Goal: Task Accomplishment & Management: Manage account settings

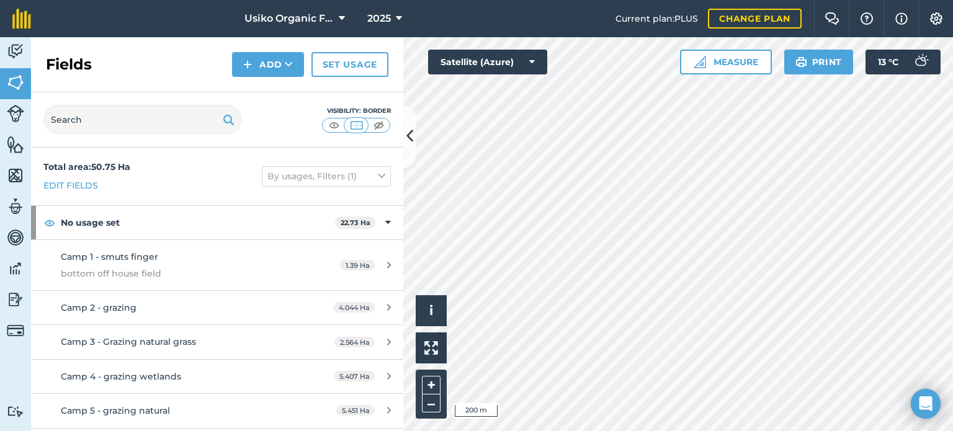
scroll to position [624, 0]
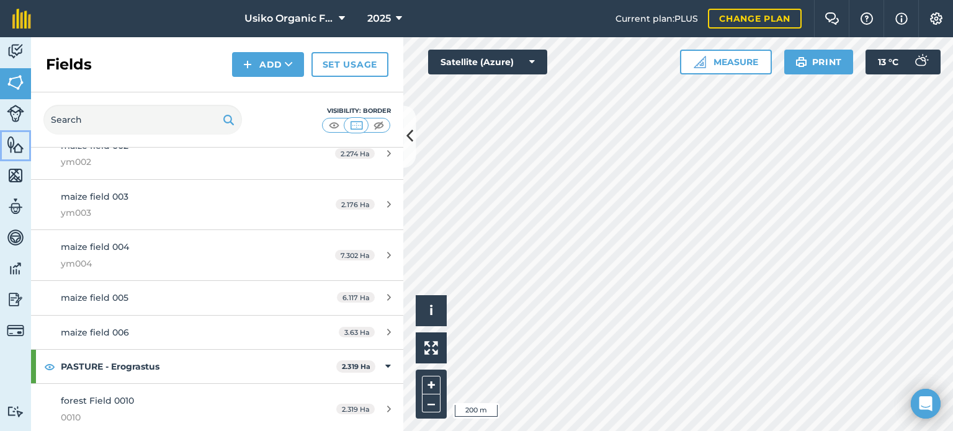
click at [14, 144] on img at bounding box center [15, 144] width 17 height 19
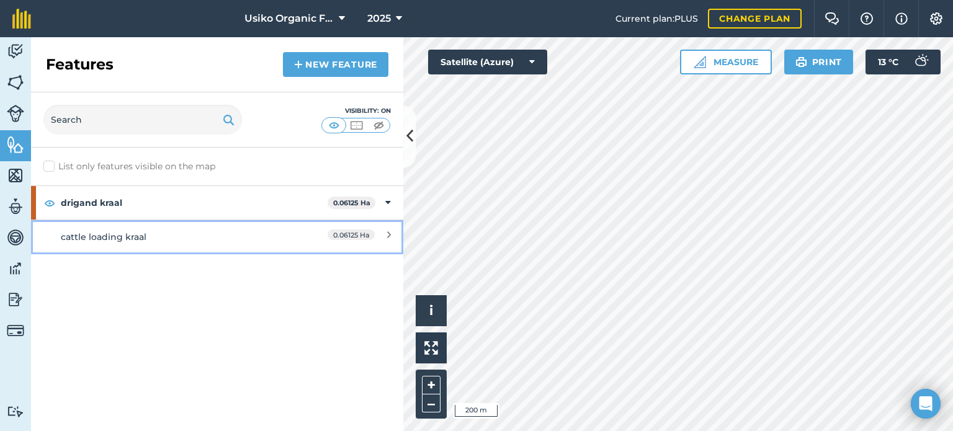
click at [392, 236] on link "cattle loading kraal 0.06125 Ha" at bounding box center [217, 237] width 372 height 34
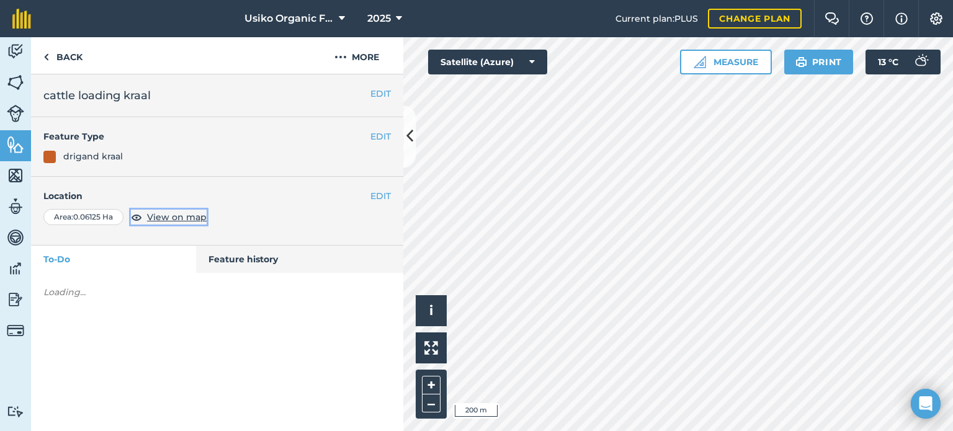
click at [184, 218] on span "View on map" at bounding box center [177, 217] width 60 height 14
click at [392, 203] on div "EDIT Location Area : 0.06125 Ha View on map" at bounding box center [217, 211] width 372 height 69
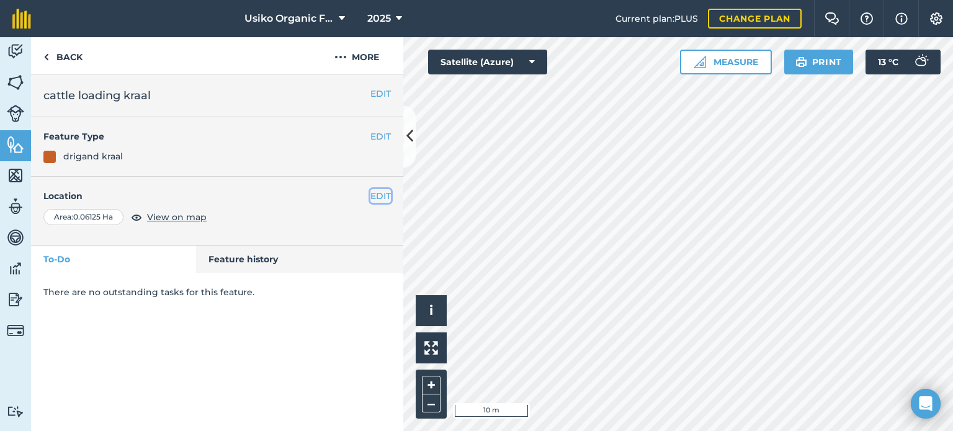
click at [390, 200] on button "EDIT" at bounding box center [380, 196] width 20 height 14
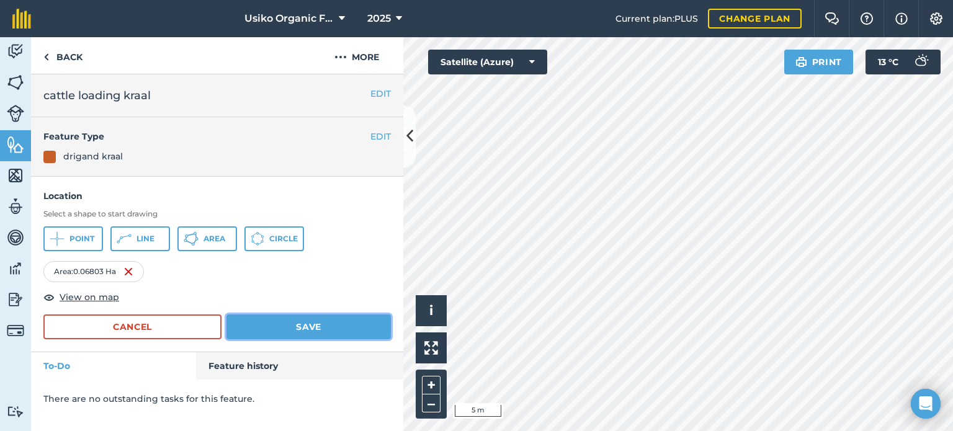
click at [300, 336] on button "Save" at bounding box center [308, 327] width 164 height 25
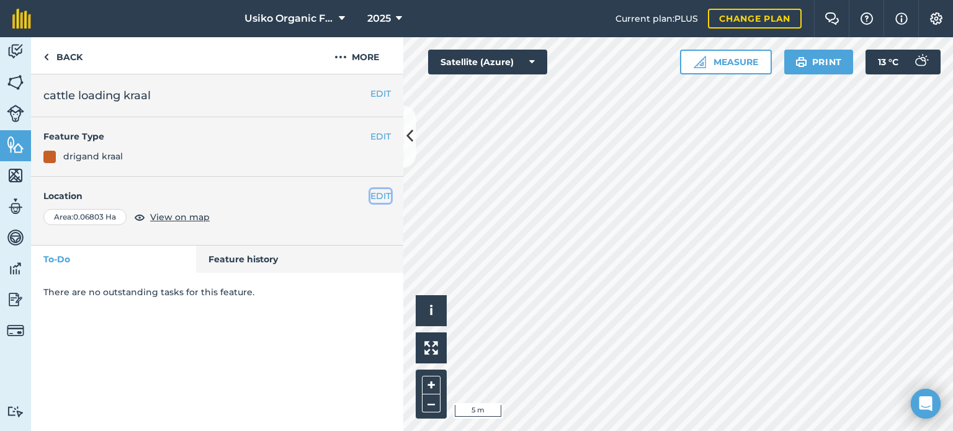
click at [385, 195] on button "EDIT" at bounding box center [380, 196] width 20 height 14
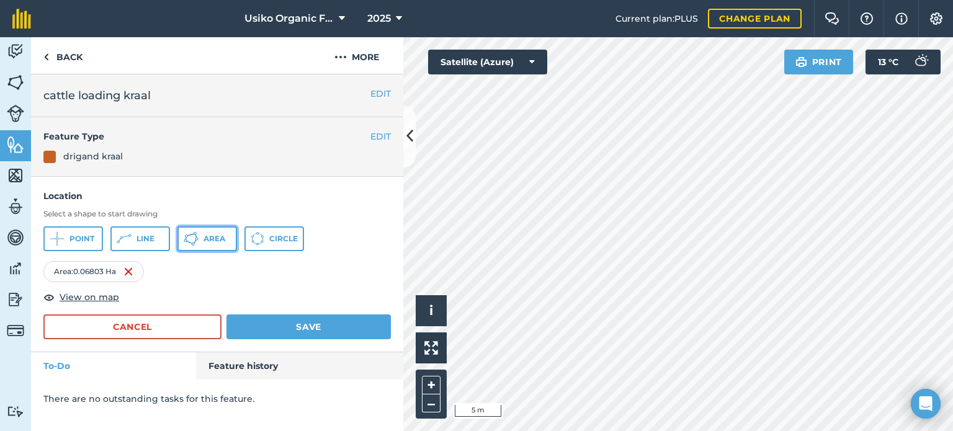
click at [223, 242] on span "Area" at bounding box center [215, 239] width 22 height 10
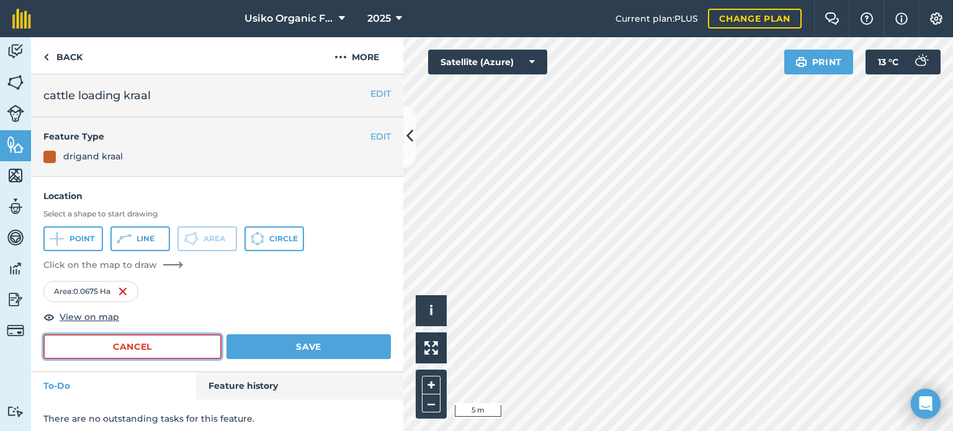
click at [169, 355] on button "Cancel" at bounding box center [132, 346] width 178 height 25
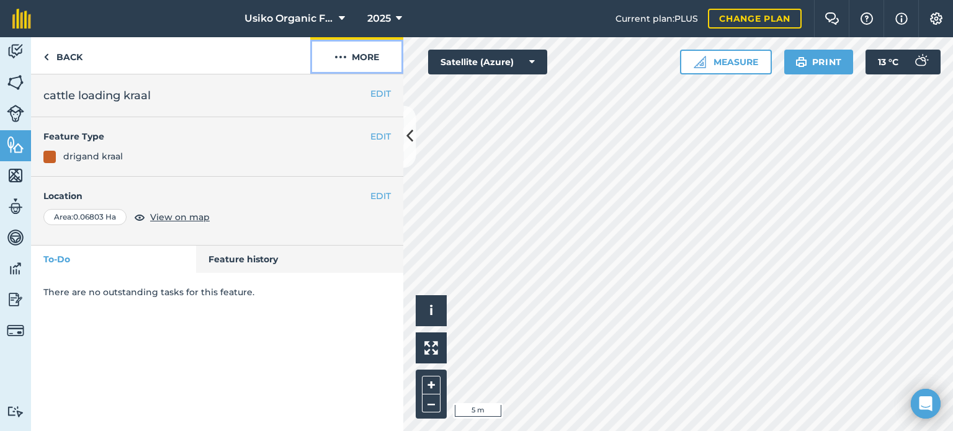
click at [362, 52] on button "More" at bounding box center [356, 55] width 93 height 37
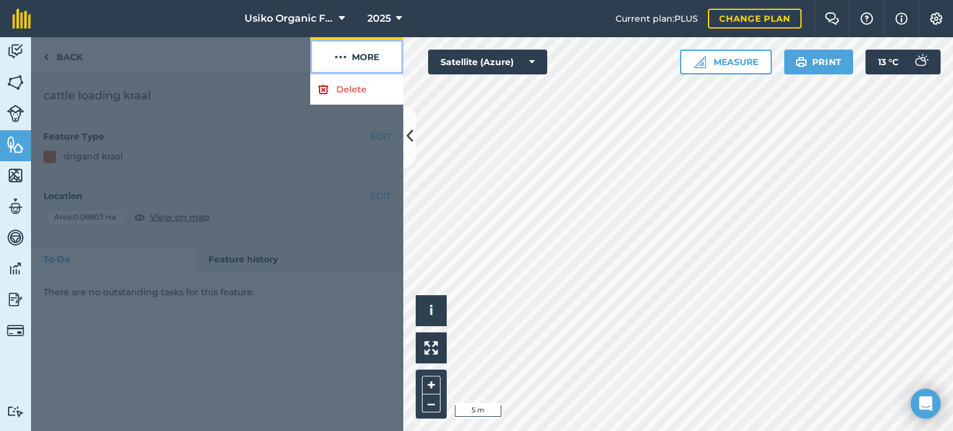
click at [362, 53] on button "More" at bounding box center [356, 55] width 93 height 37
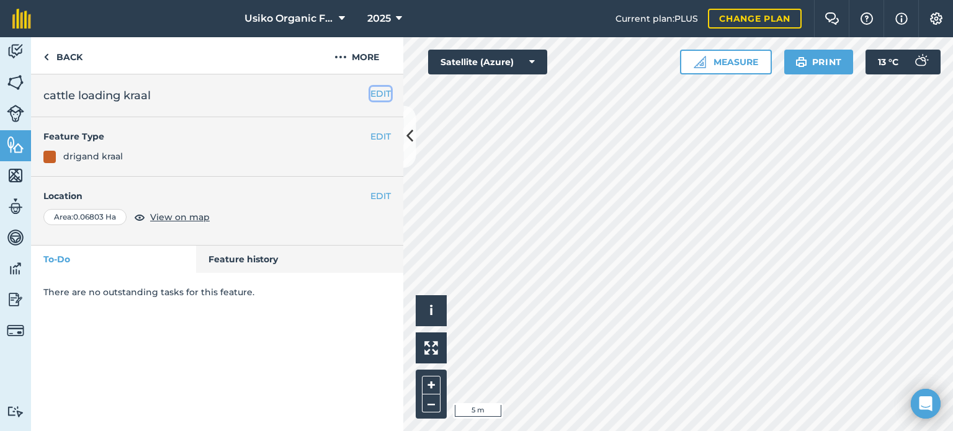
click at [382, 91] on button "EDIT" at bounding box center [380, 94] width 20 height 14
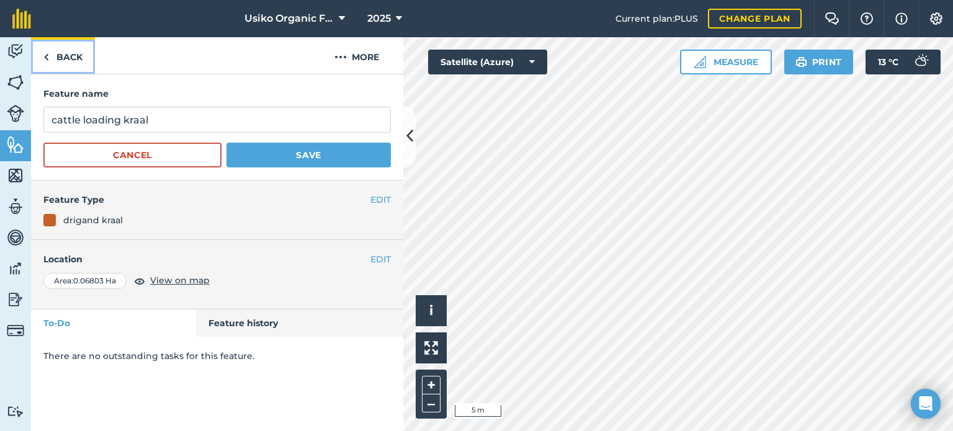
click at [54, 65] on link "Back" at bounding box center [63, 55] width 64 height 37
click at [61, 69] on link "Back" at bounding box center [63, 55] width 64 height 37
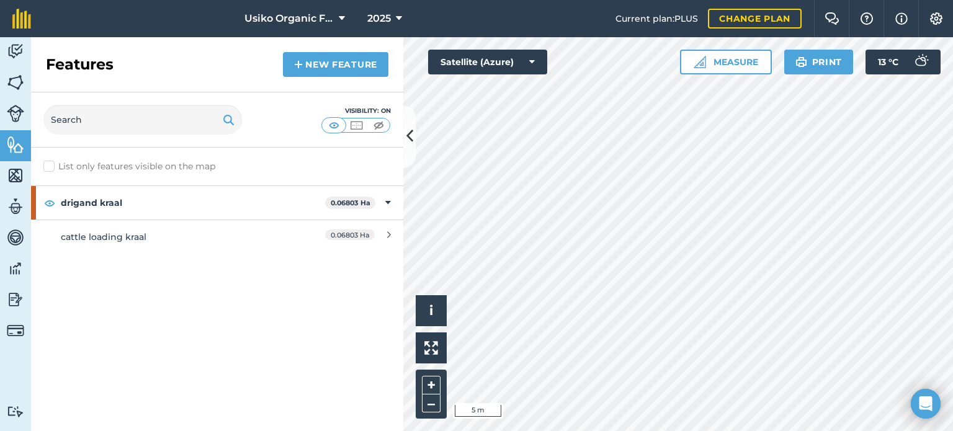
click at [51, 171] on label "List only features visible on the map" at bounding box center [129, 166] width 172 height 13
click at [51, 168] on input "List only features visible on the map" at bounding box center [47, 164] width 8 height 8
checkbox input "true"
click at [357, 69] on link "New feature" at bounding box center [335, 64] width 105 height 25
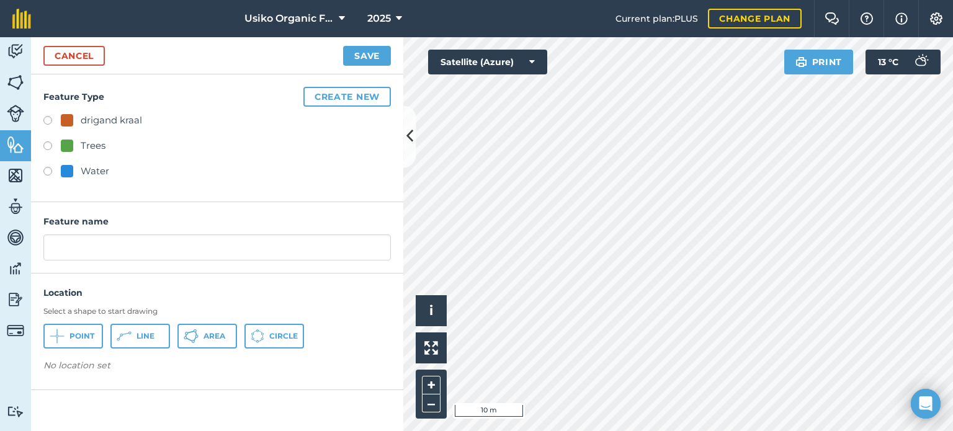
click at [45, 176] on label at bounding box center [51, 173] width 17 height 12
radio input "true"
click at [105, 242] on input "Water" at bounding box center [216, 248] width 347 height 26
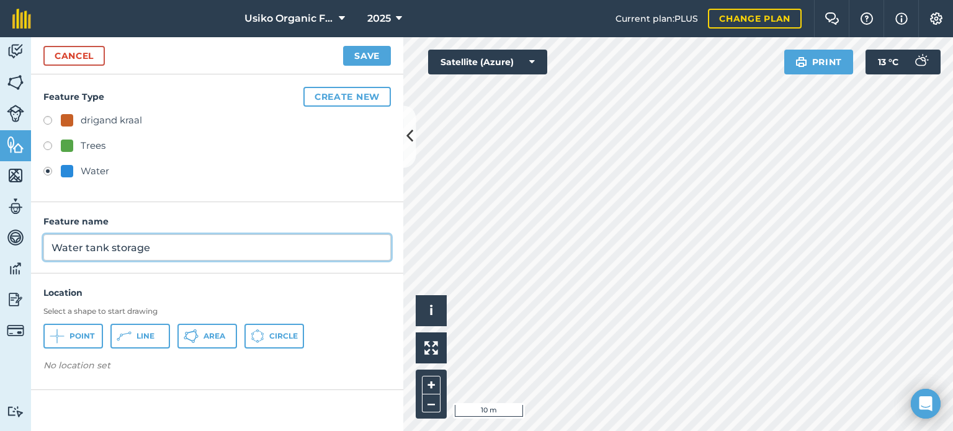
type input "Water tank storage"
click at [254, 344] on button "Circle" at bounding box center [274, 336] width 60 height 25
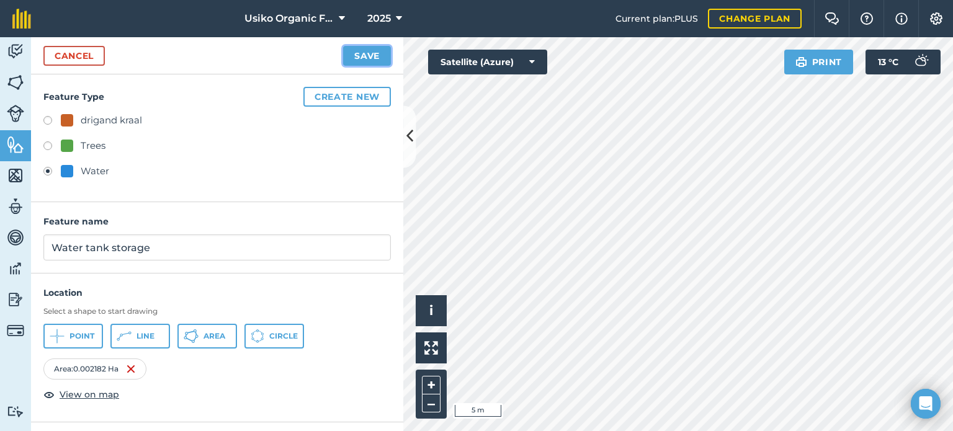
click at [384, 54] on button "Save" at bounding box center [367, 56] width 48 height 20
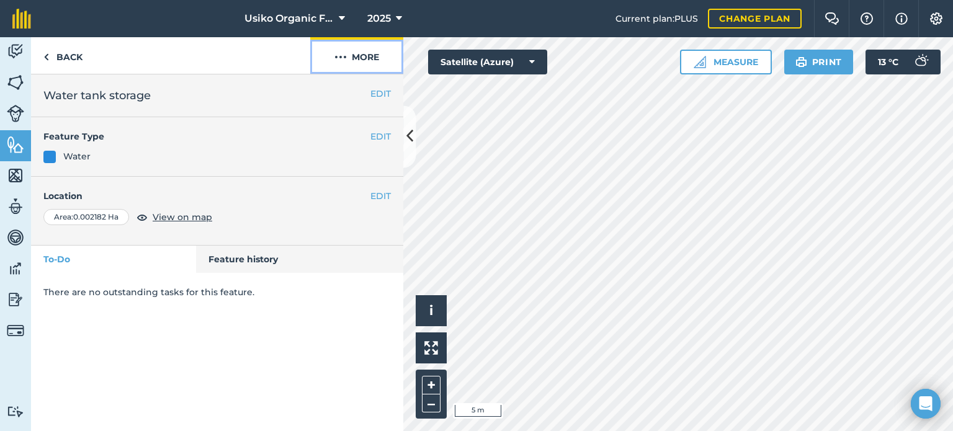
click at [372, 61] on button "More" at bounding box center [356, 55] width 93 height 37
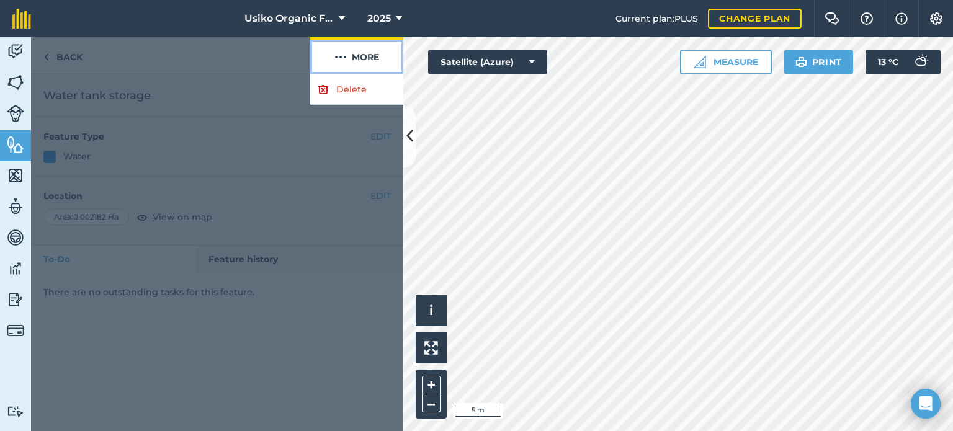
click at [372, 61] on button "More" at bounding box center [356, 55] width 93 height 37
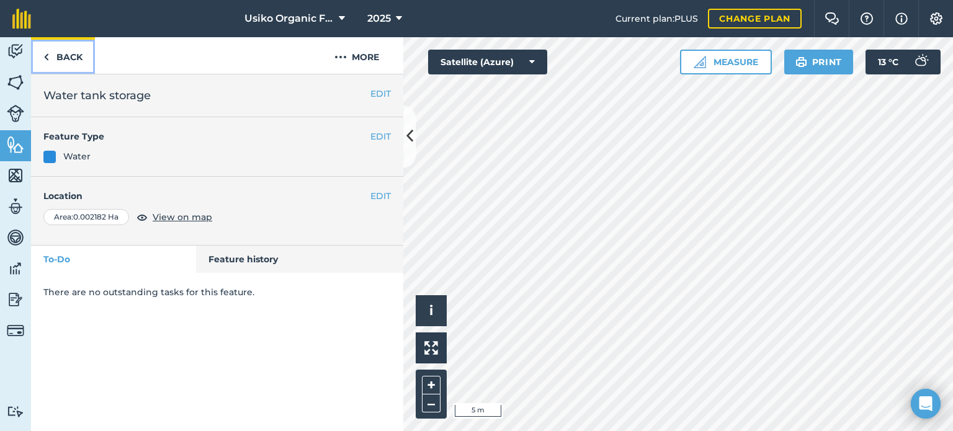
click at [69, 59] on link "Back" at bounding box center [63, 55] width 64 height 37
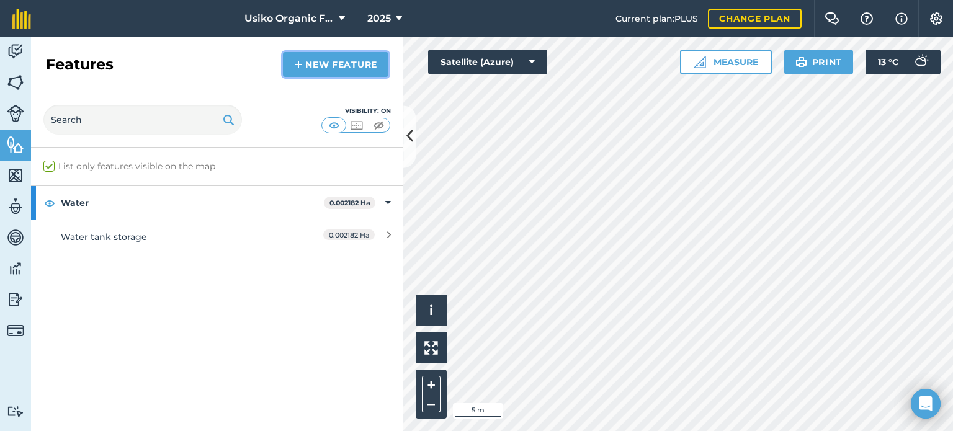
click at [349, 63] on link "New feature" at bounding box center [335, 64] width 105 height 25
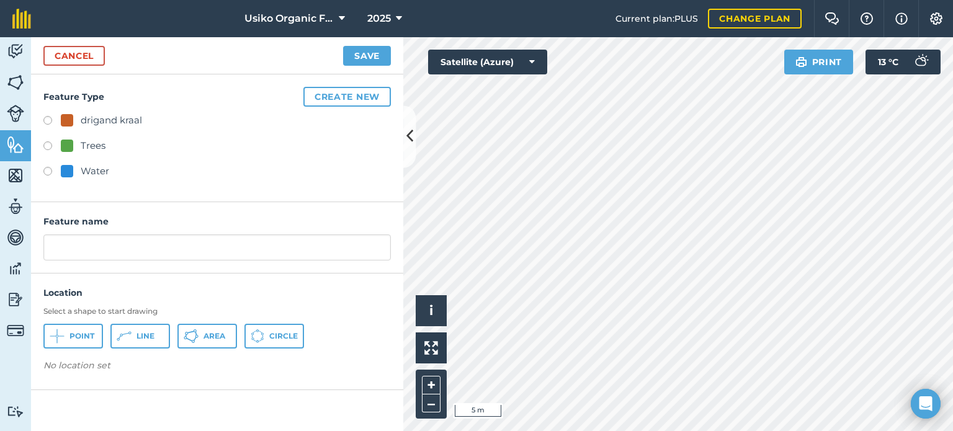
click at [48, 174] on label at bounding box center [51, 173] width 17 height 12
radio input "true"
click at [91, 248] on input "Water" at bounding box center [216, 248] width 347 height 26
click at [105, 245] on input "Water throghs" at bounding box center [216, 248] width 347 height 26
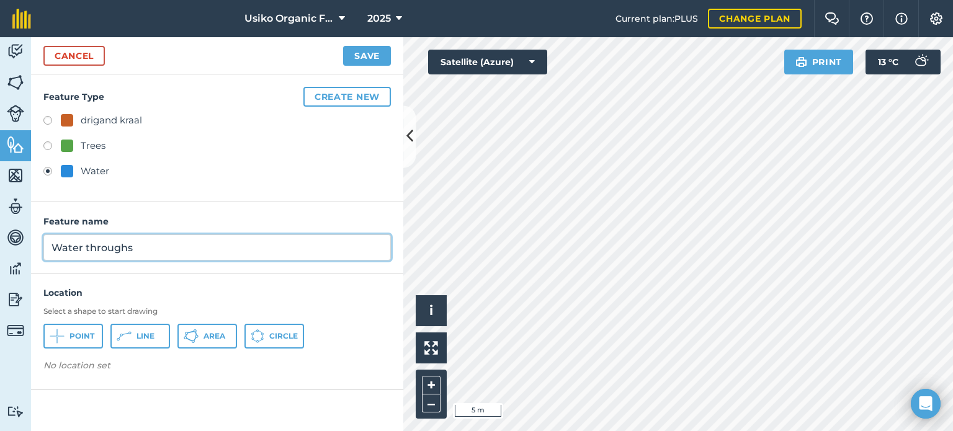
click at [54, 249] on input "Water throughs" at bounding box center [216, 248] width 347 height 26
type input "dinking Water throughs"
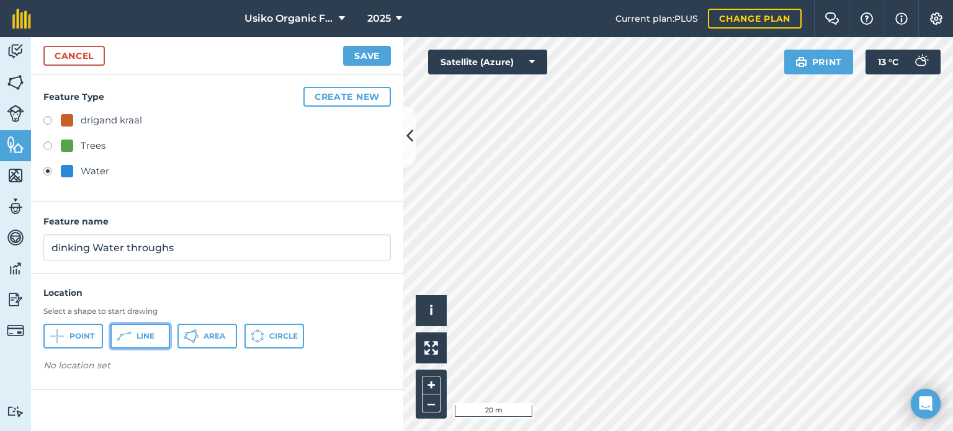
click at [133, 339] on button "Line" at bounding box center [140, 336] width 60 height 25
click at [141, 342] on button "Line" at bounding box center [140, 336] width 60 height 25
click at [223, 341] on button "Area" at bounding box center [207, 336] width 60 height 25
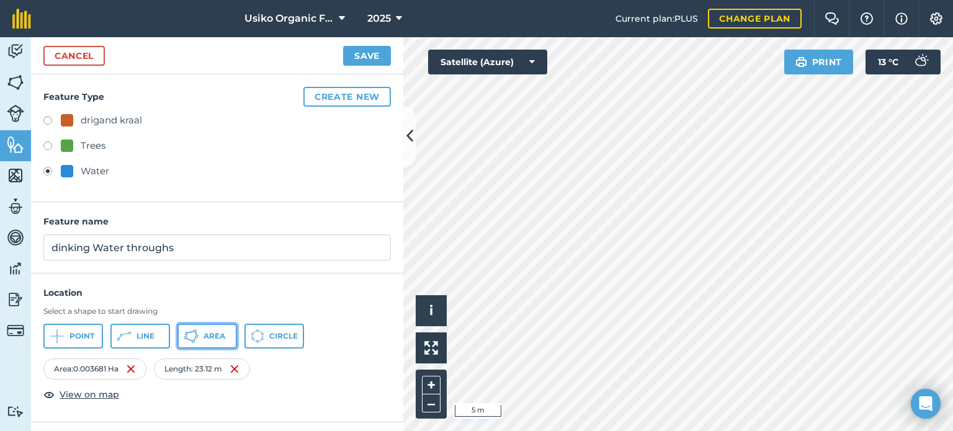
click at [201, 340] on button "Area" at bounding box center [207, 336] width 60 height 25
click at [238, 345] on div "[GEOGRAPHIC_DATA]" at bounding box center [216, 336] width 347 height 25
click at [202, 336] on button "Area" at bounding box center [207, 336] width 60 height 25
click at [217, 320] on div "Select a shape to start drawing Point Line Area Circle" at bounding box center [216, 328] width 347 height 42
click at [199, 339] on button "Area" at bounding box center [207, 336] width 60 height 25
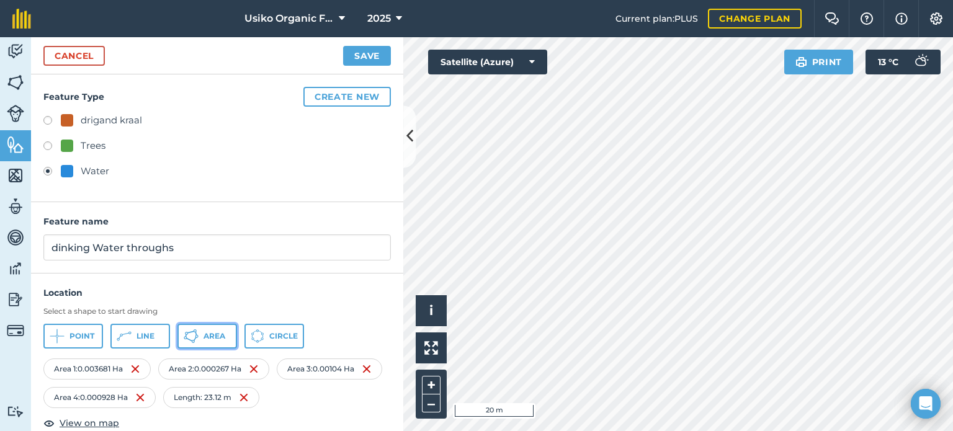
click at [209, 339] on span "Area" at bounding box center [215, 336] width 22 height 10
click at [184, 340] on icon at bounding box center [191, 336] width 15 height 15
click at [211, 340] on button "Area" at bounding box center [207, 336] width 60 height 25
click at [208, 334] on span "Area" at bounding box center [215, 336] width 22 height 10
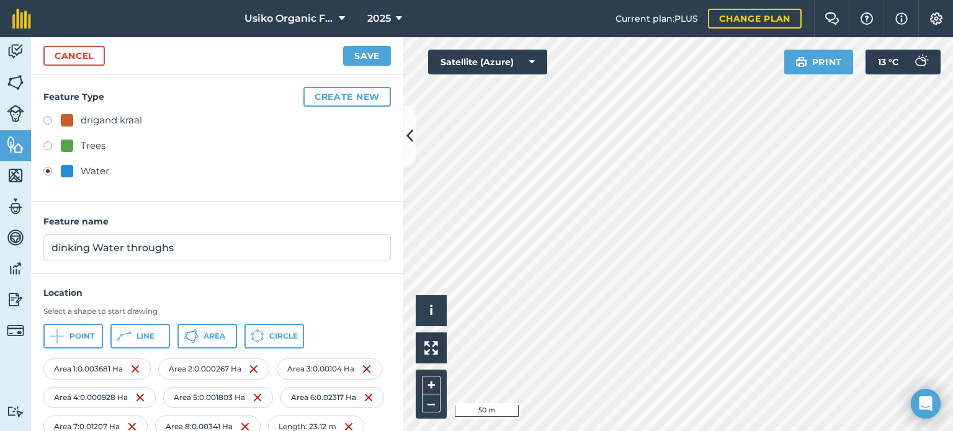
scroll to position [75, 0]
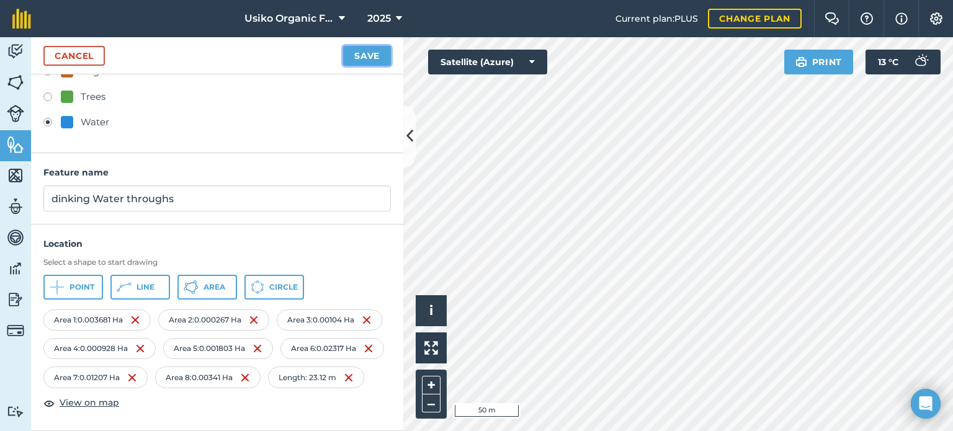
click at [364, 54] on button "Save" at bounding box center [367, 56] width 48 height 20
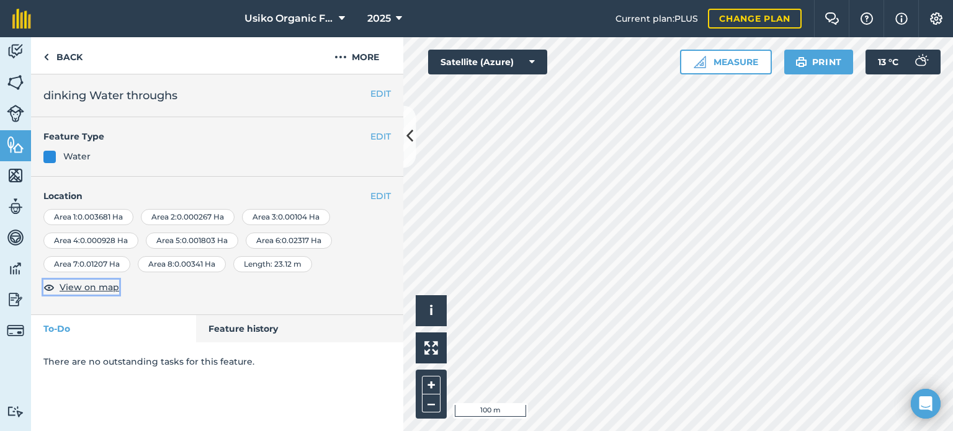
drag, startPoint x: 96, startPoint y: 286, endPoint x: 84, endPoint y: 306, distance: 23.1
click at [95, 284] on span "View on map" at bounding box center [90, 287] width 60 height 14
click at [55, 66] on link "Back" at bounding box center [63, 55] width 64 height 37
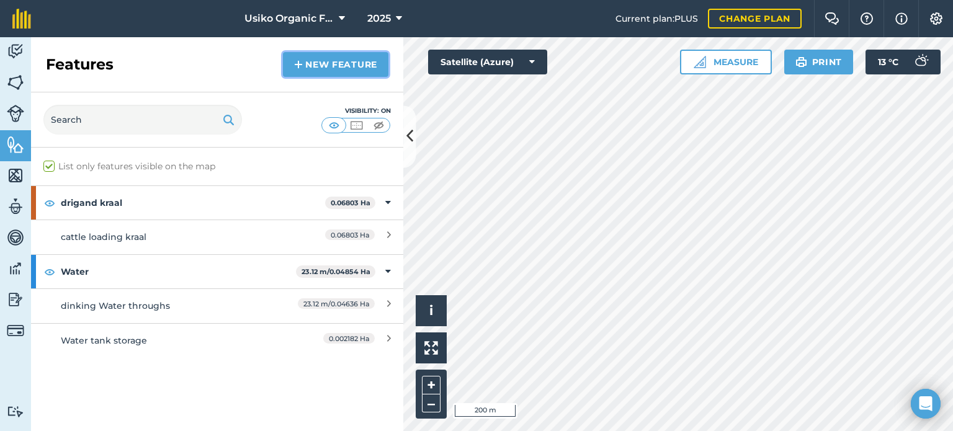
click at [360, 65] on link "New feature" at bounding box center [335, 64] width 105 height 25
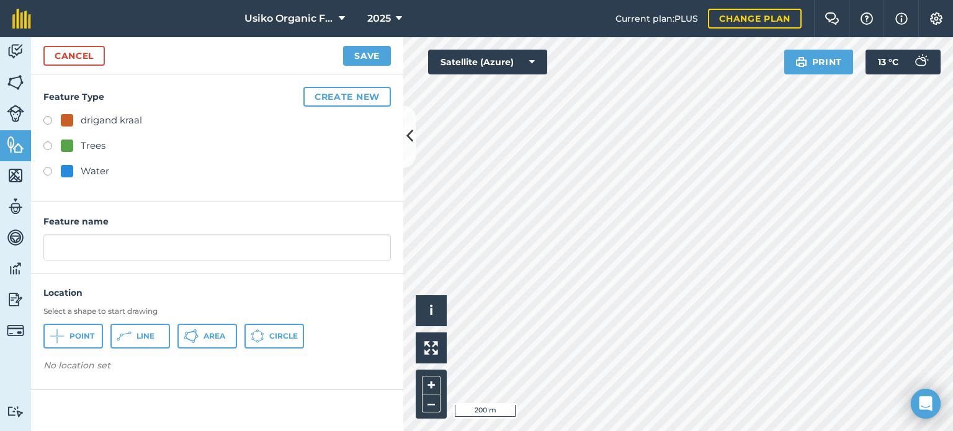
click at [47, 173] on label at bounding box center [51, 173] width 17 height 12
radio input "true"
click at [102, 239] on input "Water" at bounding box center [216, 248] width 347 height 26
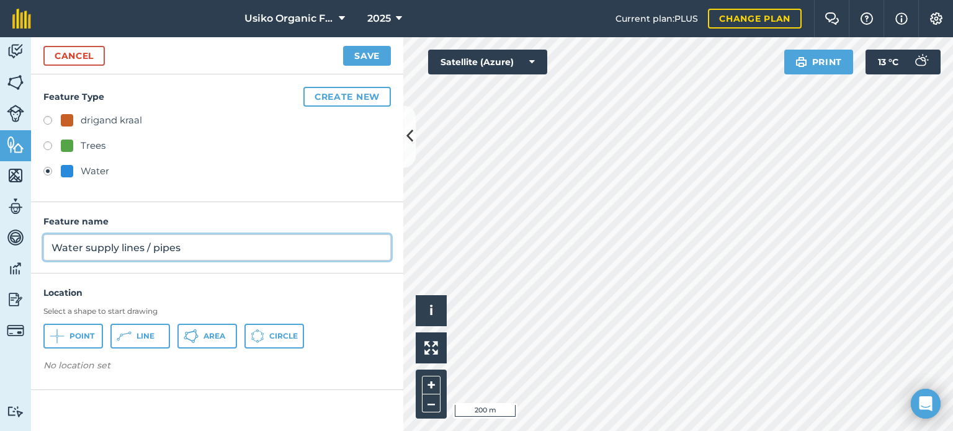
type input "Water supply lines / pipes"
click at [120, 340] on icon at bounding box center [124, 336] width 15 height 15
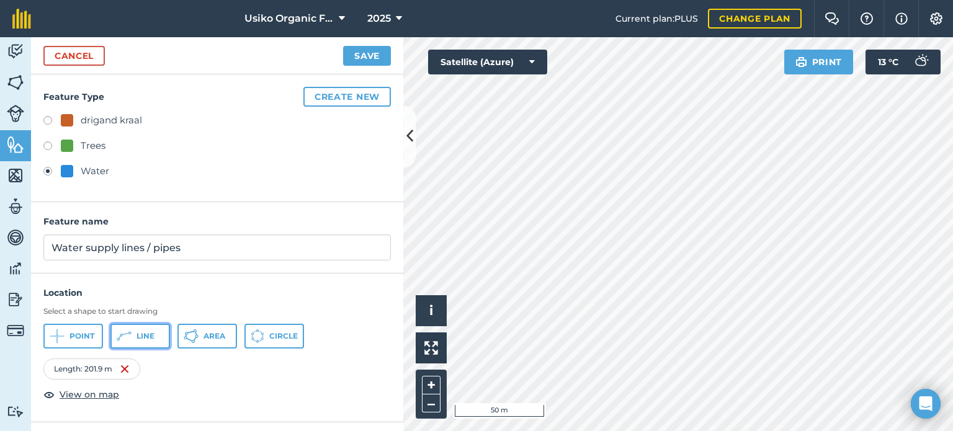
drag, startPoint x: 144, startPoint y: 337, endPoint x: 369, endPoint y: 328, distance: 225.4
click at [145, 337] on span "Line" at bounding box center [145, 336] width 18 height 10
click at [135, 340] on button "Line" at bounding box center [140, 336] width 60 height 25
drag, startPoint x: 146, startPoint y: 330, endPoint x: 546, endPoint y: 329, distance: 400.2
click at [146, 331] on span "Line" at bounding box center [145, 336] width 18 height 10
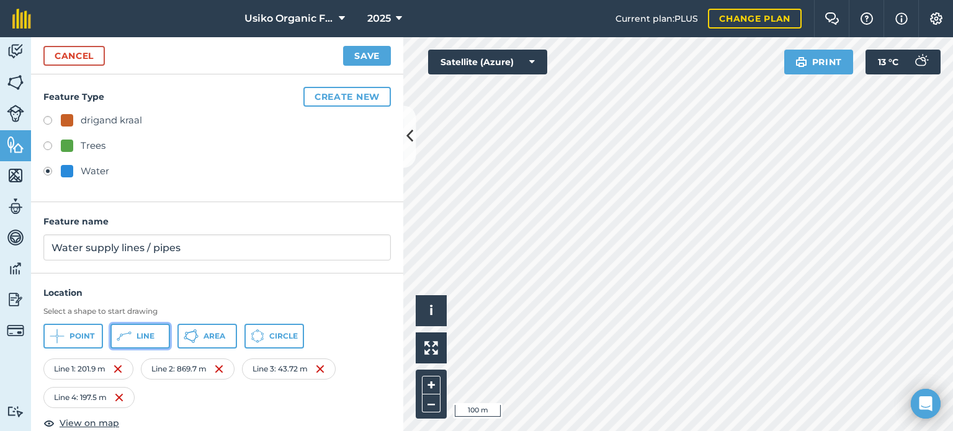
click at [169, 336] on button "Line" at bounding box center [140, 336] width 60 height 25
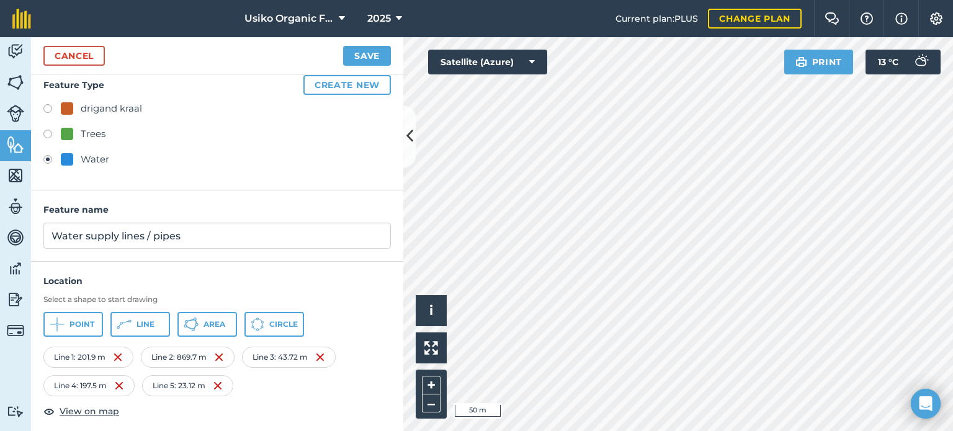
scroll to position [18, 0]
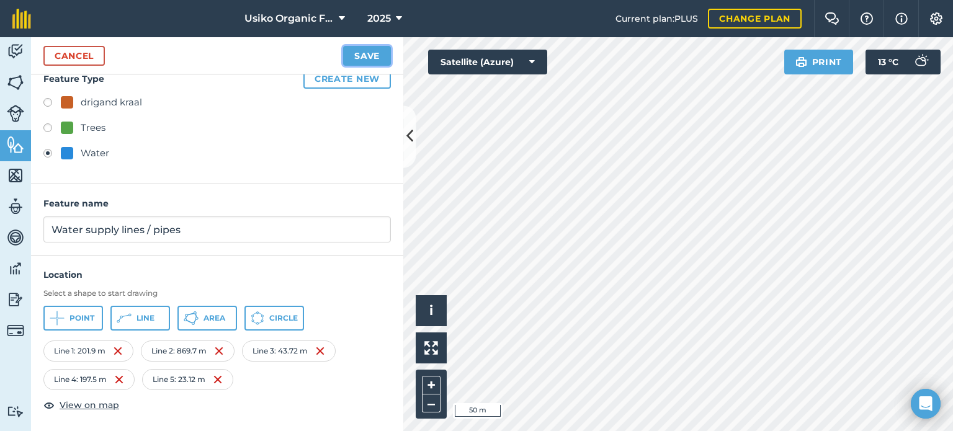
click at [369, 55] on button "Save" at bounding box center [367, 56] width 48 height 20
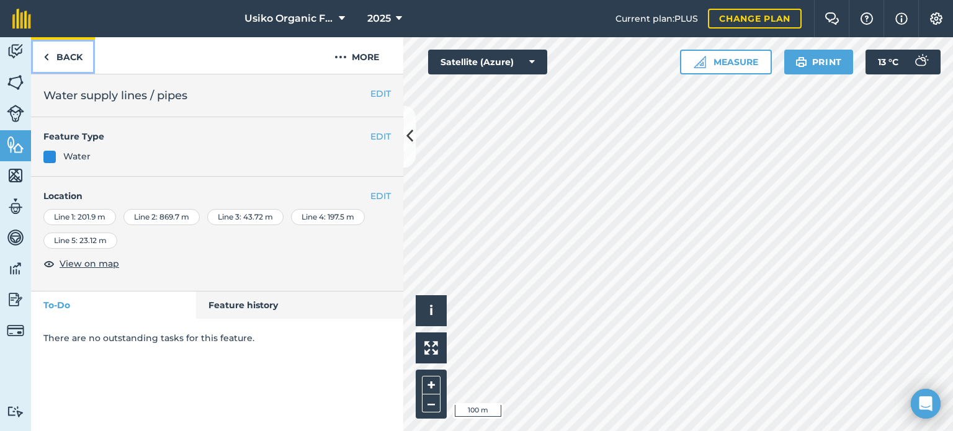
click at [69, 57] on link "Back" at bounding box center [63, 55] width 64 height 37
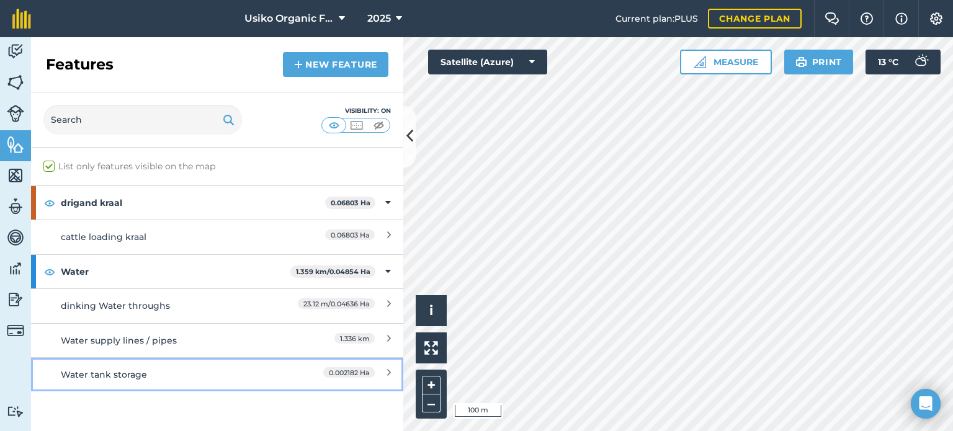
click at [338, 378] on div "0.002182 Ha" at bounding box center [348, 375] width 51 height 14
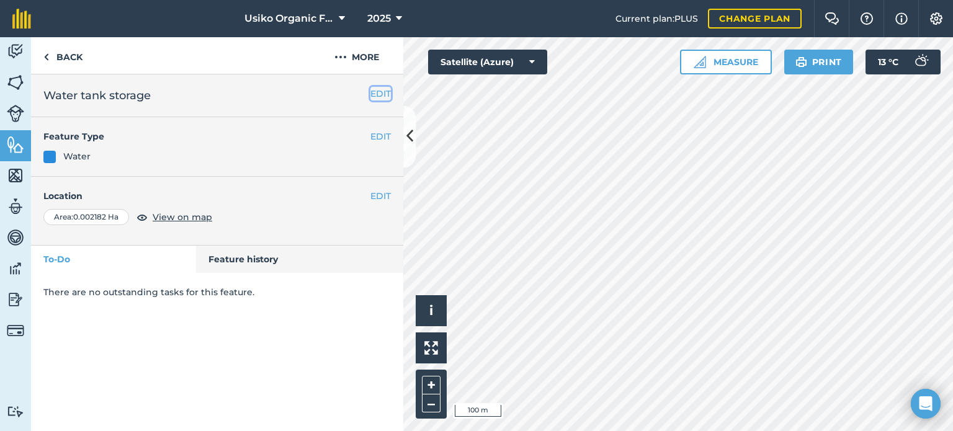
click at [383, 91] on button "EDIT" at bounding box center [380, 94] width 20 height 14
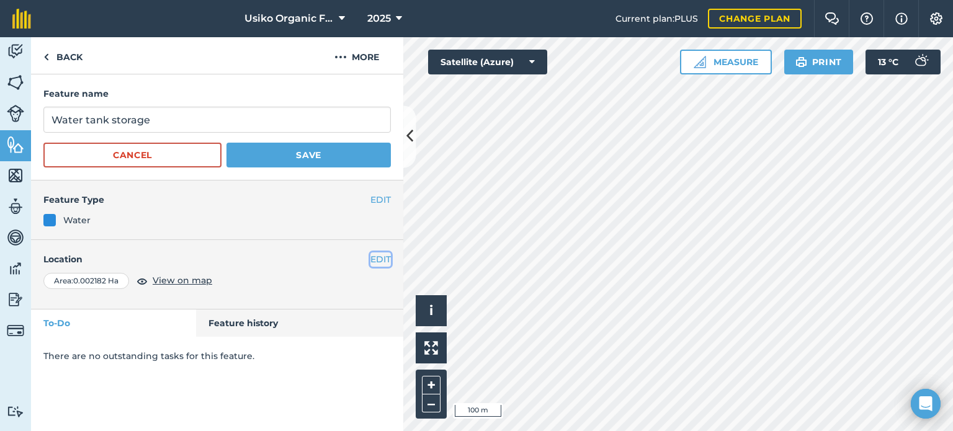
click at [387, 260] on button "EDIT" at bounding box center [380, 260] width 20 height 14
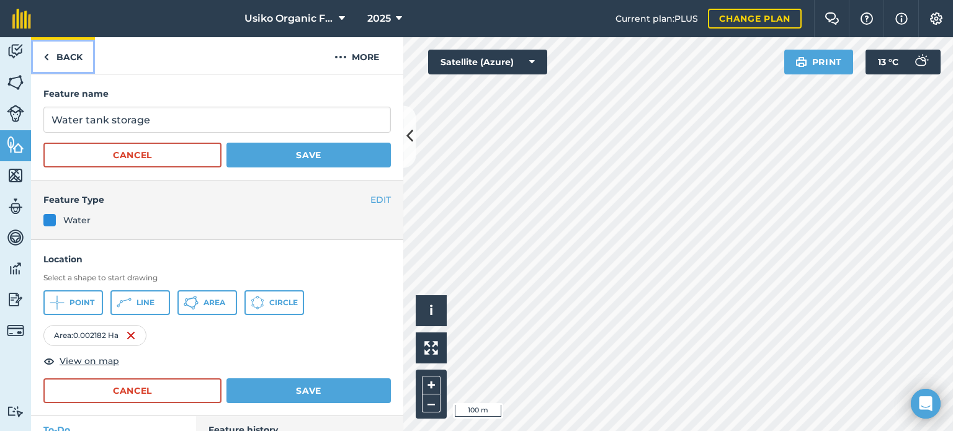
click at [60, 55] on link "Back" at bounding box center [63, 55] width 64 height 37
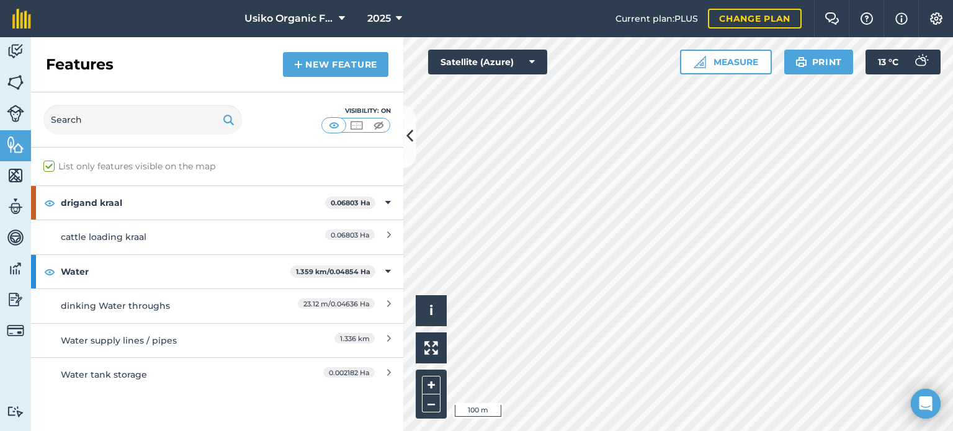
click at [312, 110] on div "Visibility: On" at bounding box center [217, 119] width 372 height 55
drag, startPoint x: 312, startPoint y: 110, endPoint x: 333, endPoint y: 64, distance: 50.3
click at [333, 64] on link "New feature" at bounding box center [335, 64] width 105 height 25
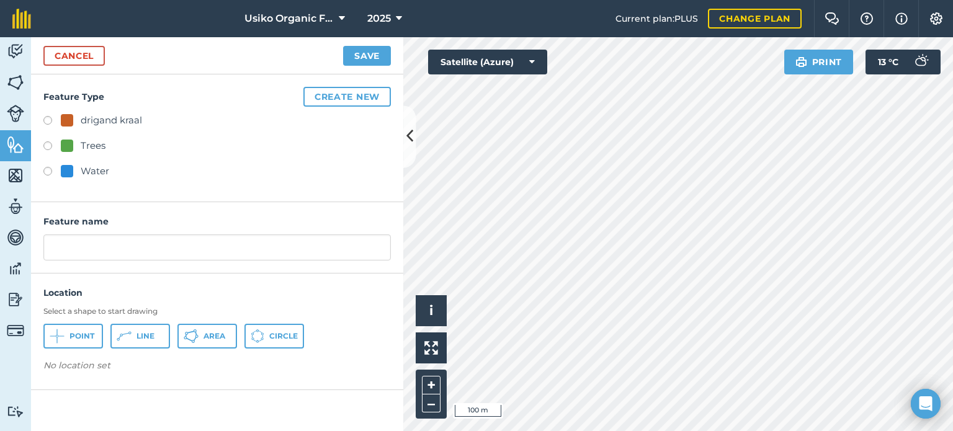
click at [60, 174] on label at bounding box center [51, 173] width 17 height 12
radio input "true"
click at [84, 255] on input "Water" at bounding box center [216, 248] width 347 height 26
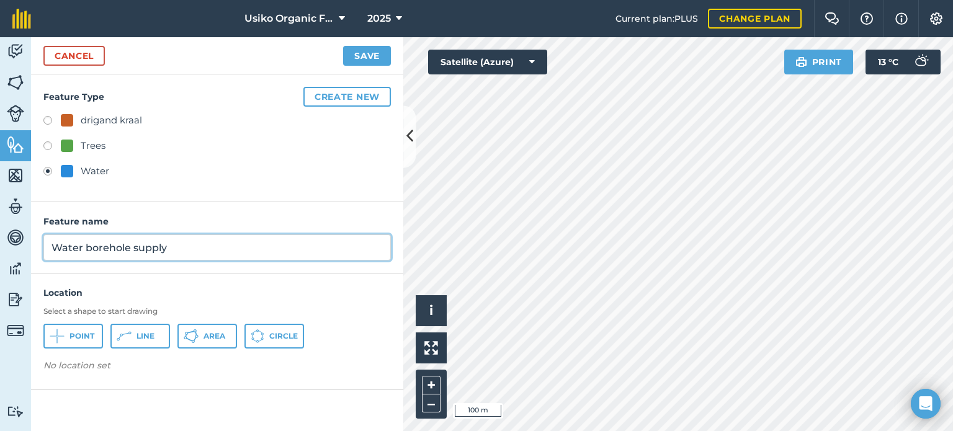
type input "Water borehole supply"
click at [261, 331] on icon at bounding box center [258, 336] width 14 height 14
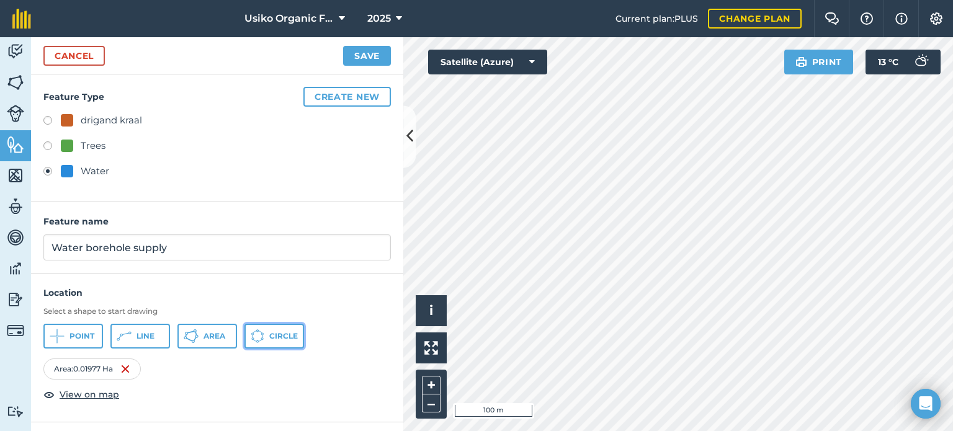
click at [260, 342] on button "Circle" at bounding box center [274, 336] width 60 height 25
click at [346, 54] on button "Save" at bounding box center [367, 56] width 48 height 20
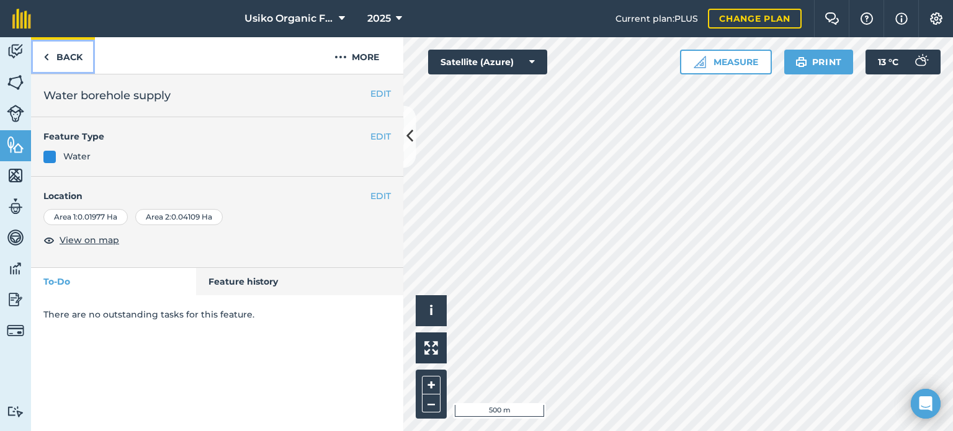
click at [62, 58] on link "Back" at bounding box center [63, 55] width 64 height 37
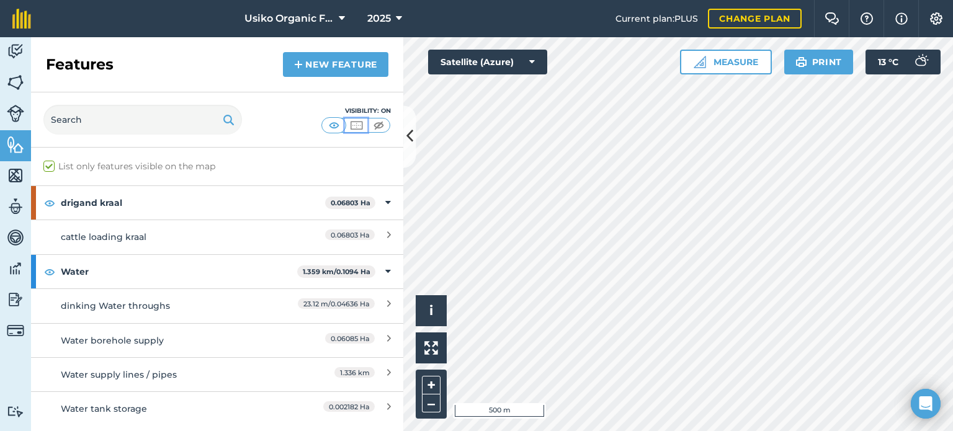
click at [355, 128] on img at bounding box center [357, 125] width 16 height 12
click at [380, 126] on img at bounding box center [379, 125] width 16 height 12
click at [336, 130] on img at bounding box center [334, 125] width 16 height 12
click at [232, 74] on div "Features New feature" at bounding box center [217, 64] width 372 height 55
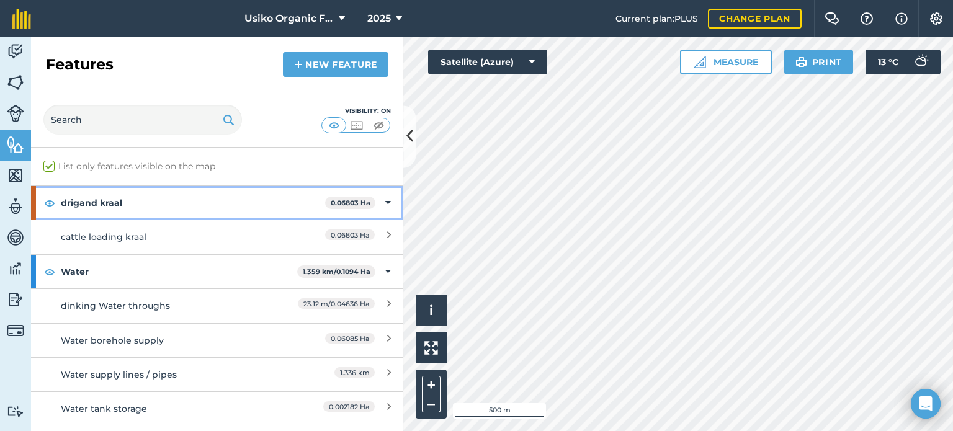
click at [149, 213] on strong "drigand kraal" at bounding box center [193, 203] width 264 height 34
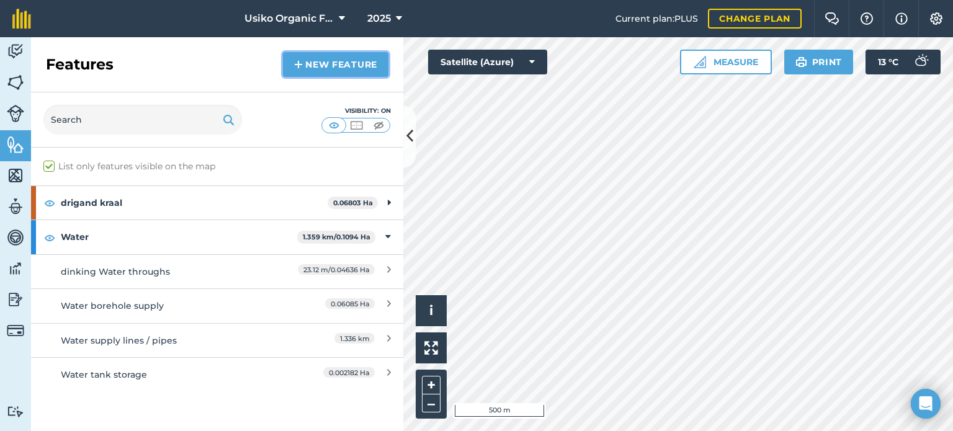
click at [342, 60] on link "New feature" at bounding box center [335, 64] width 105 height 25
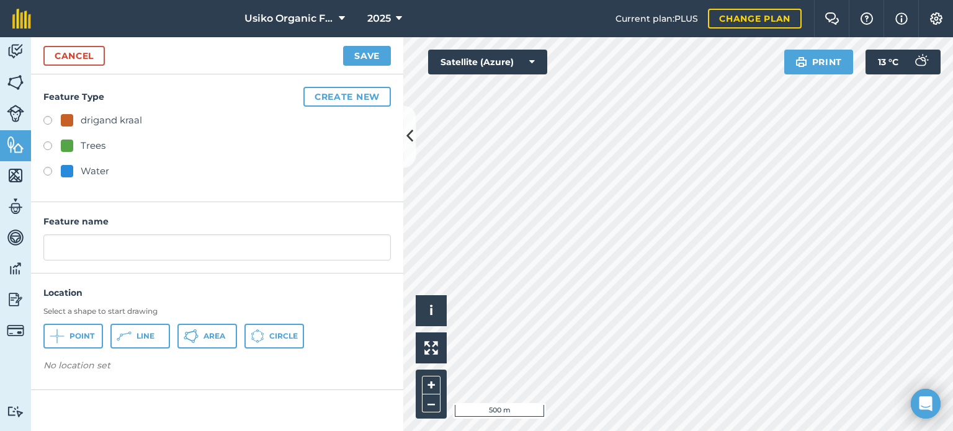
click at [101, 129] on div "drigand kraal" at bounding box center [216, 122] width 347 height 18
click at [362, 102] on button "Create new" at bounding box center [346, 97] width 87 height 20
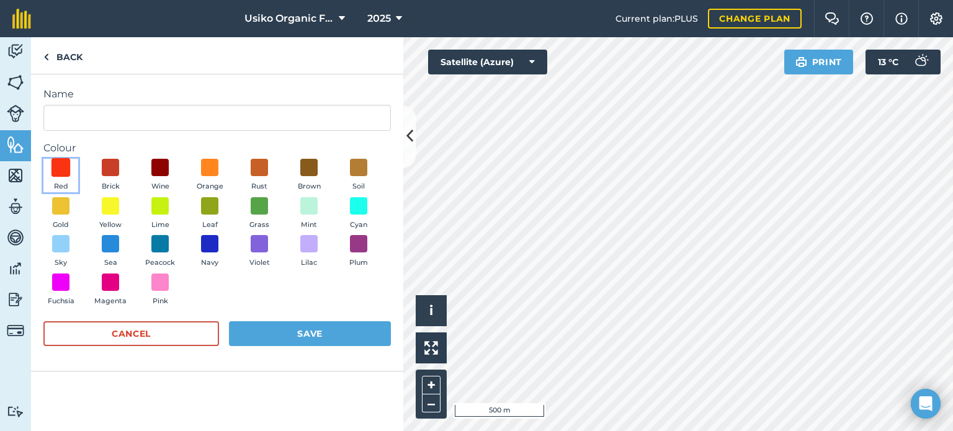
click at [61, 168] on span at bounding box center [60, 167] width 19 height 19
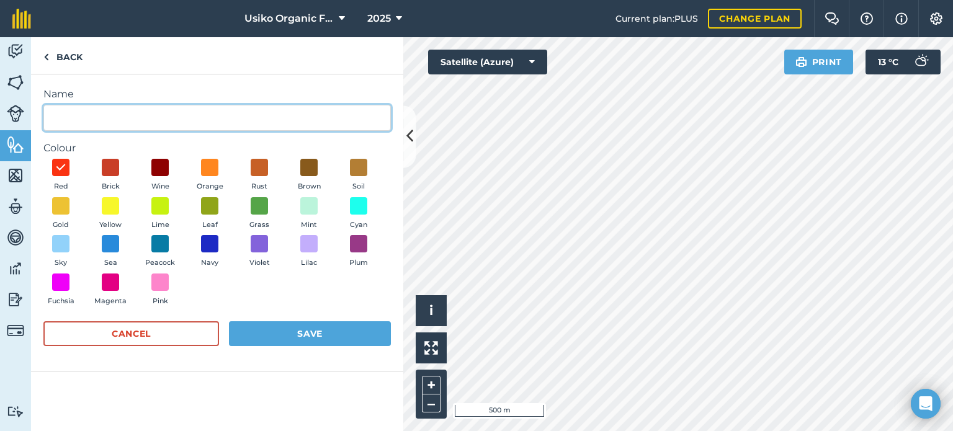
click at [79, 117] on input "Name" at bounding box center [216, 118] width 347 height 26
click at [171, 120] on input "cattle handling facuilitiers" at bounding box center [216, 118] width 347 height 26
click at [178, 122] on input "cattle handling facuilitiers" at bounding box center [216, 118] width 347 height 26
type input "cattle handling facuilities"
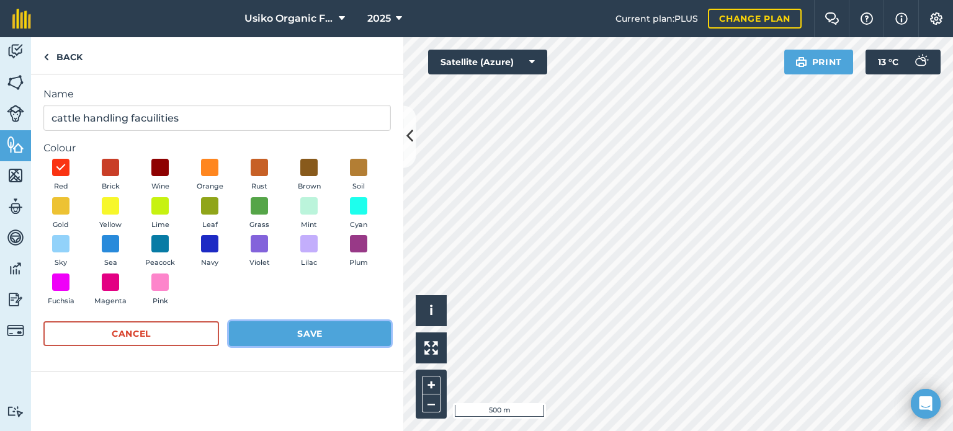
click at [325, 339] on button "Save" at bounding box center [310, 333] width 162 height 25
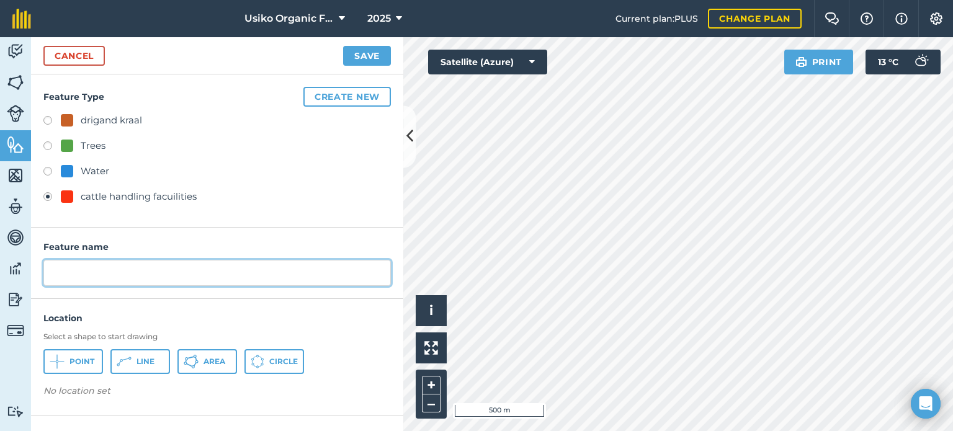
click at [82, 272] on input "text" at bounding box center [216, 273] width 347 height 26
type input "k"
type input "loading bay"
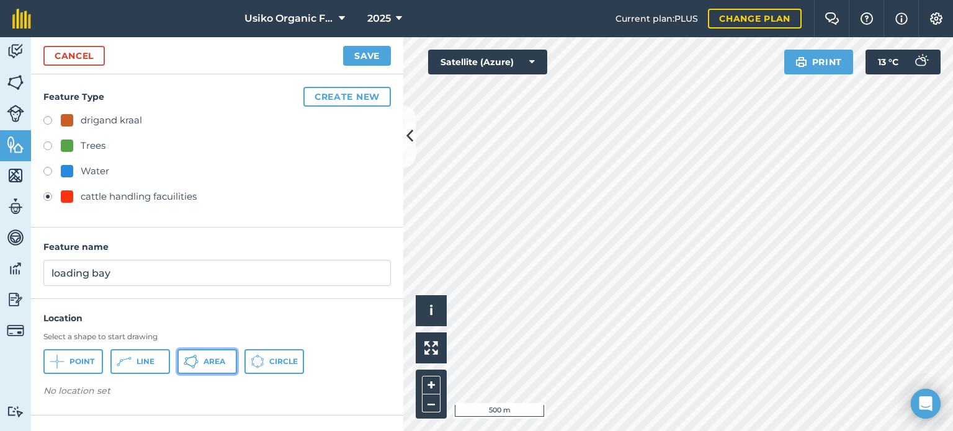
drag, startPoint x: 197, startPoint y: 363, endPoint x: 228, endPoint y: 377, distance: 34.1
click at [197, 364] on icon at bounding box center [191, 361] width 15 height 15
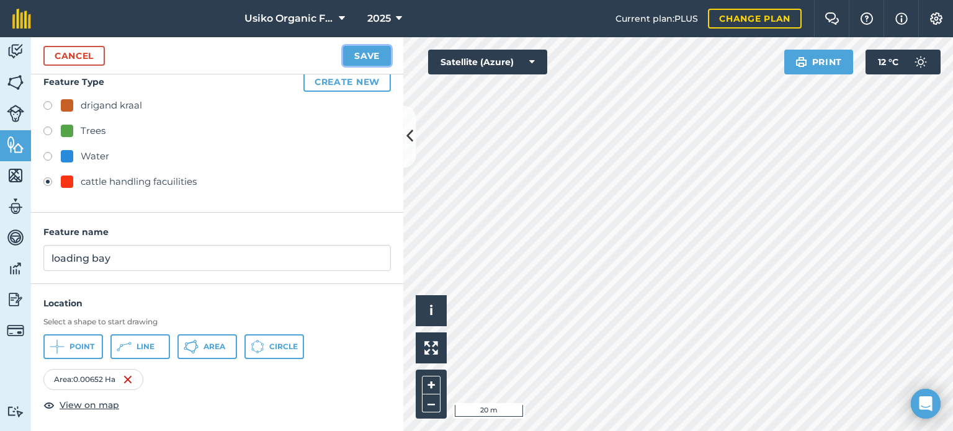
click at [364, 61] on button "Save" at bounding box center [367, 56] width 48 height 20
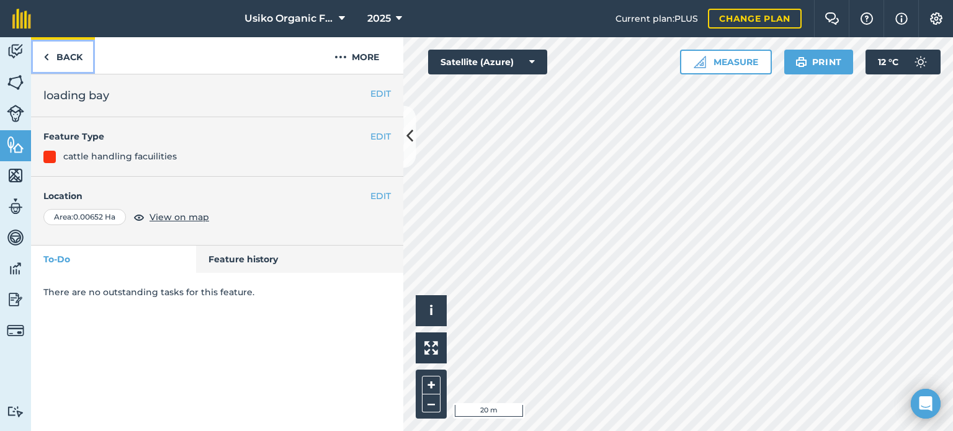
click at [65, 60] on link "Back" at bounding box center [63, 55] width 64 height 37
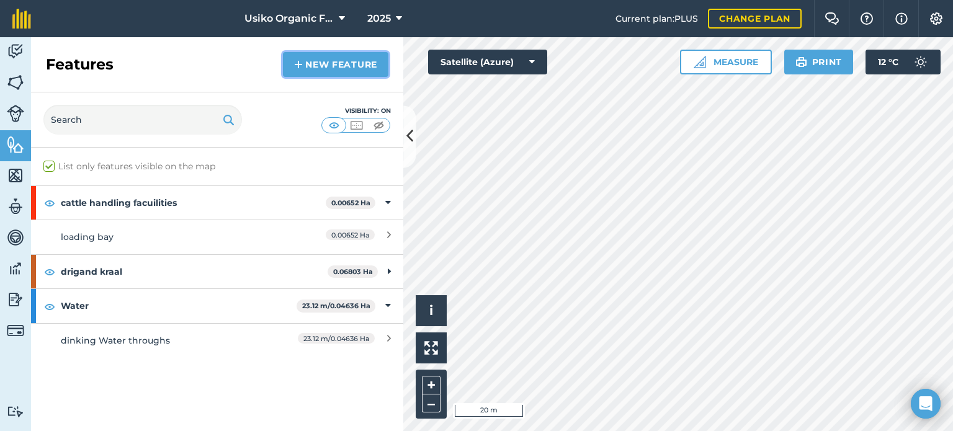
click at [335, 70] on link "New feature" at bounding box center [335, 64] width 105 height 25
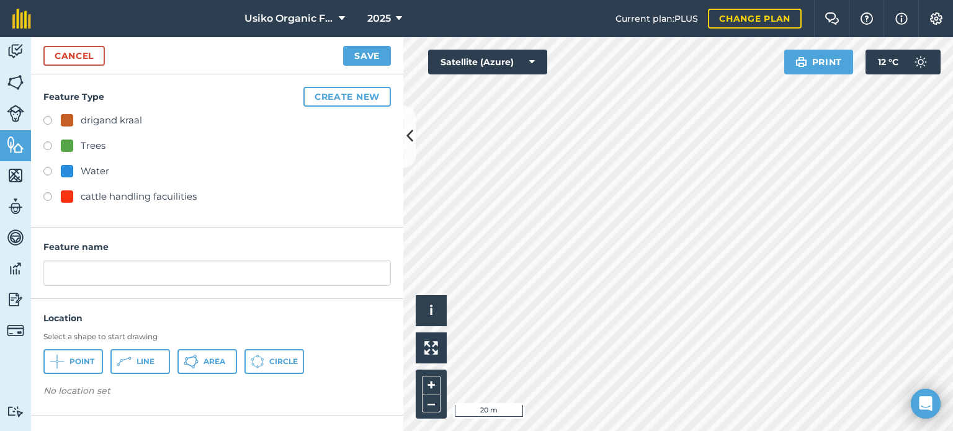
click at [84, 197] on div "cattle handling facuilities" at bounding box center [139, 196] width 116 height 15
radio input "true"
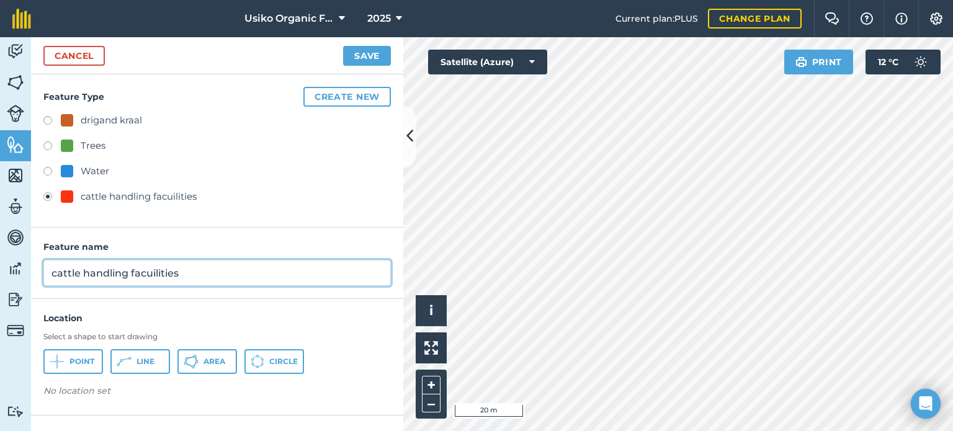
drag, startPoint x: 53, startPoint y: 275, endPoint x: 199, endPoint y: 238, distance: 149.9
click at [199, 238] on div "Feature name cattle handling facuilities" at bounding box center [217, 263] width 372 height 71
type input "loading bay"
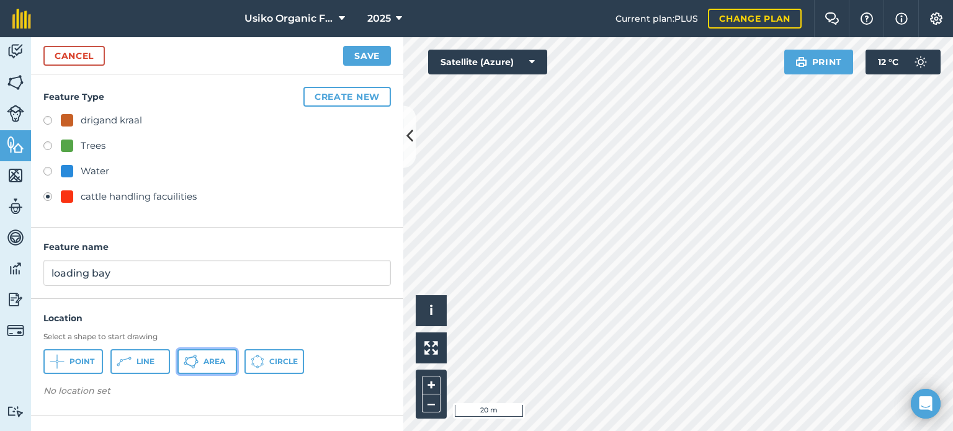
click at [200, 362] on button "Area" at bounding box center [207, 361] width 60 height 25
click at [361, 56] on button "Save" at bounding box center [367, 56] width 48 height 20
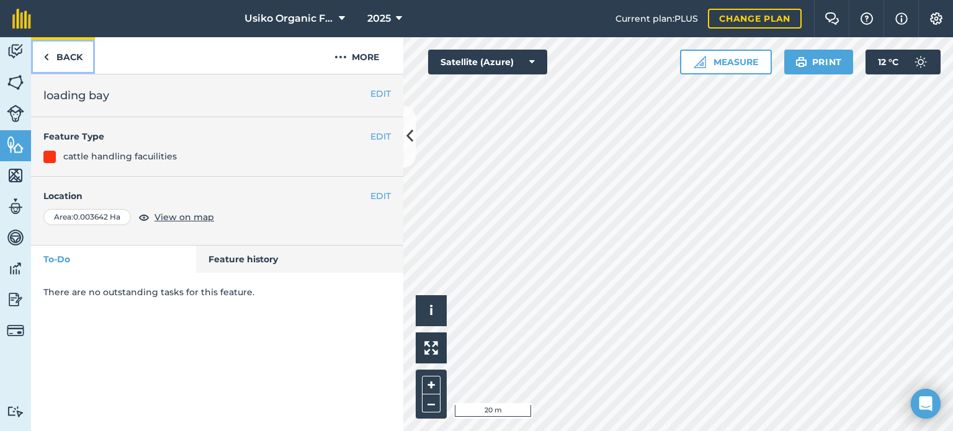
click at [65, 56] on link "Back" at bounding box center [63, 55] width 64 height 37
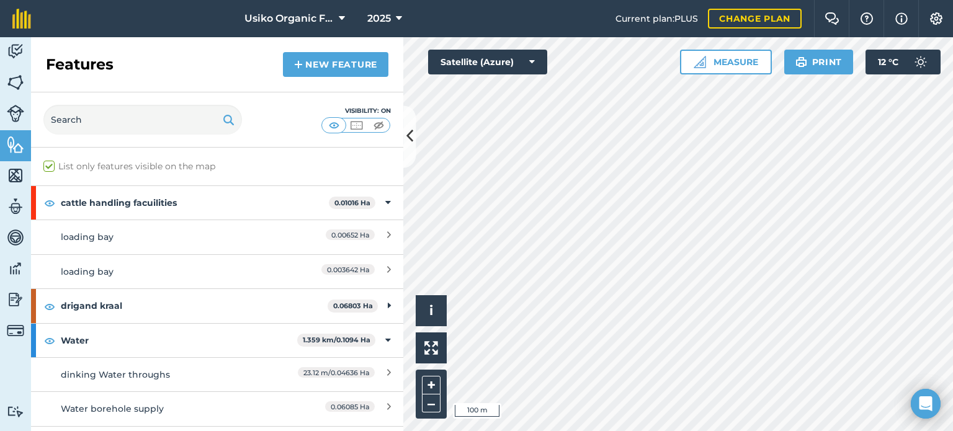
scroll to position [62, 0]
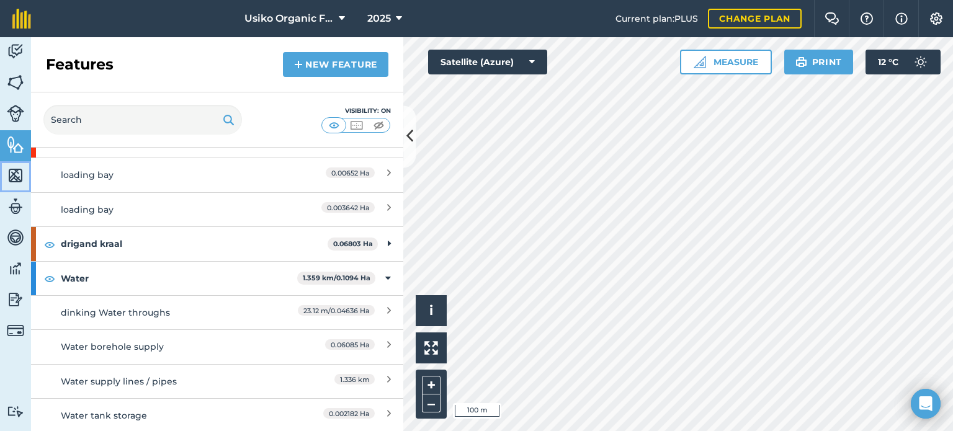
click at [16, 177] on img at bounding box center [15, 175] width 17 height 19
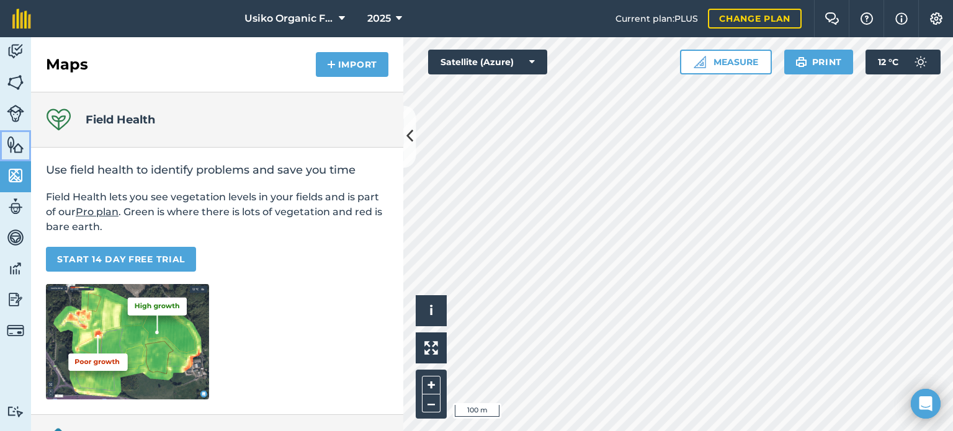
click at [14, 152] on img at bounding box center [15, 144] width 17 height 19
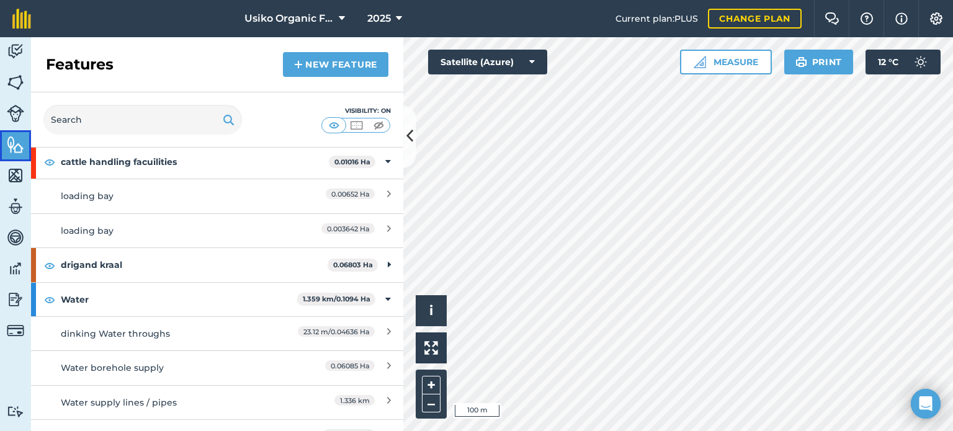
scroll to position [62, 0]
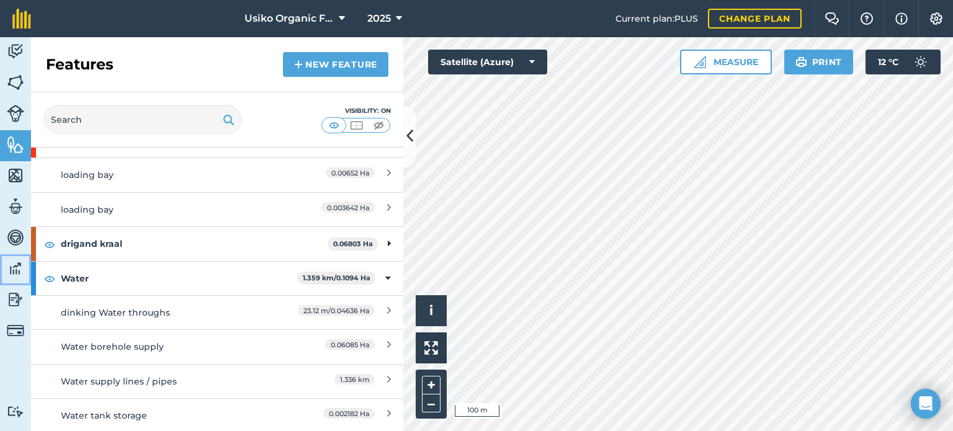
click at [10, 265] on img at bounding box center [15, 268] width 17 height 19
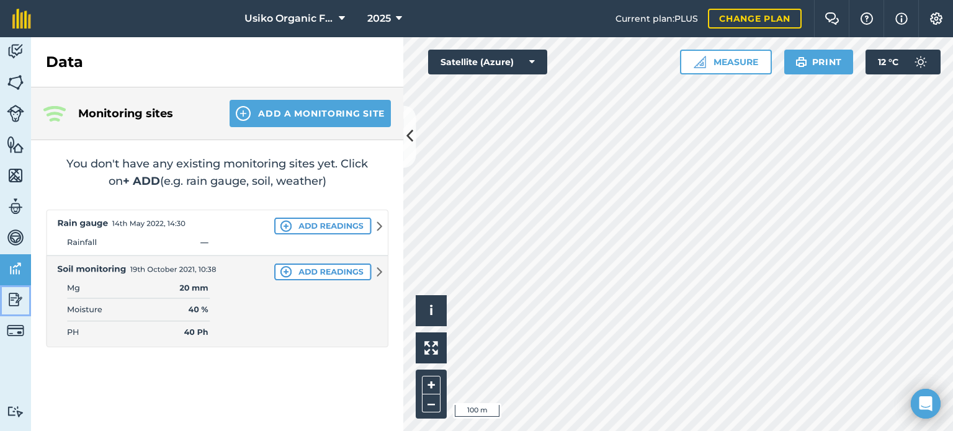
click at [11, 300] on img at bounding box center [15, 299] width 17 height 19
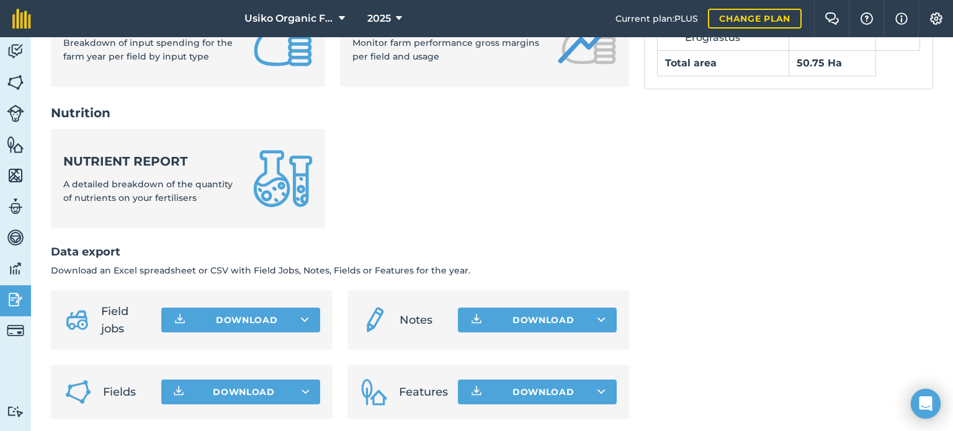
scroll to position [561, 0]
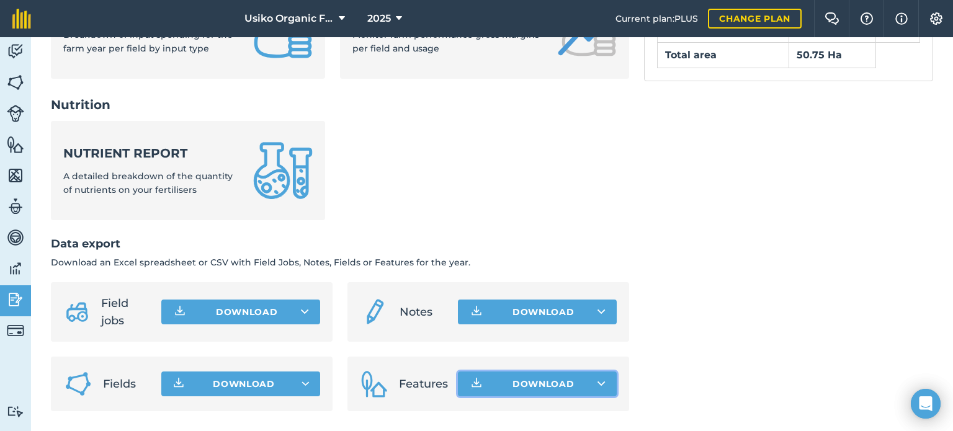
click at [549, 382] on button "Download" at bounding box center [537, 384] width 159 height 25
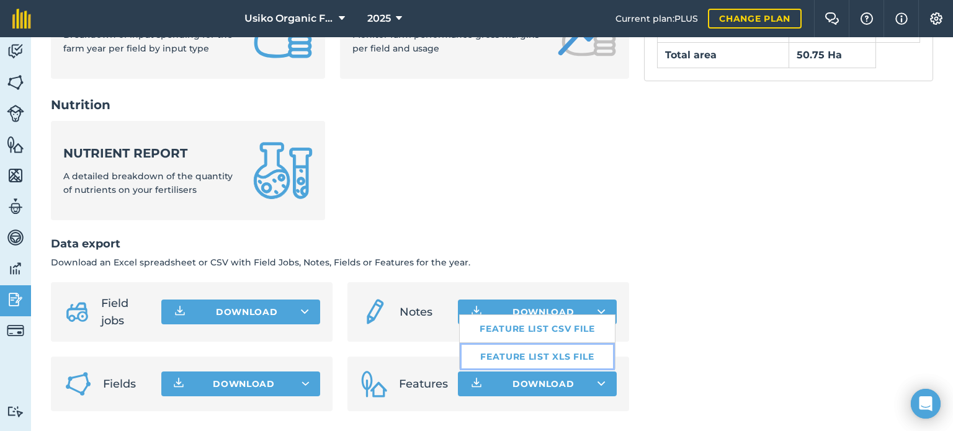
click at [560, 360] on link "Feature list XLS file" at bounding box center [537, 356] width 155 height 27
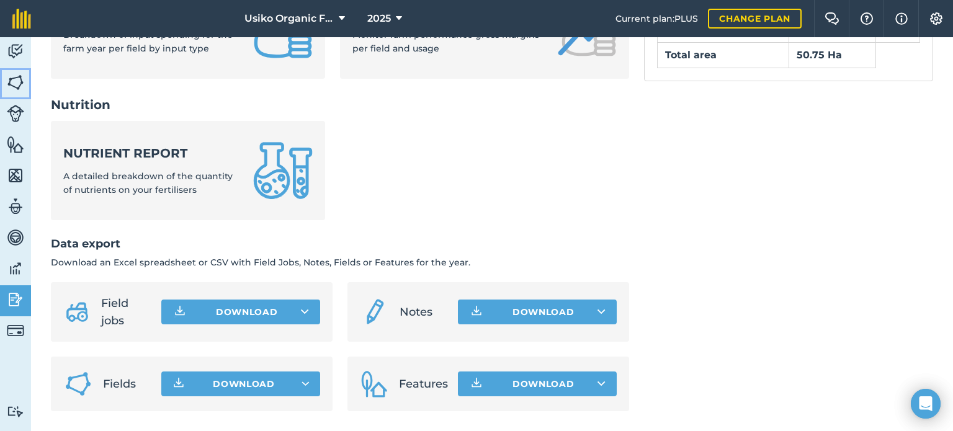
click at [19, 83] on img at bounding box center [15, 82] width 17 height 19
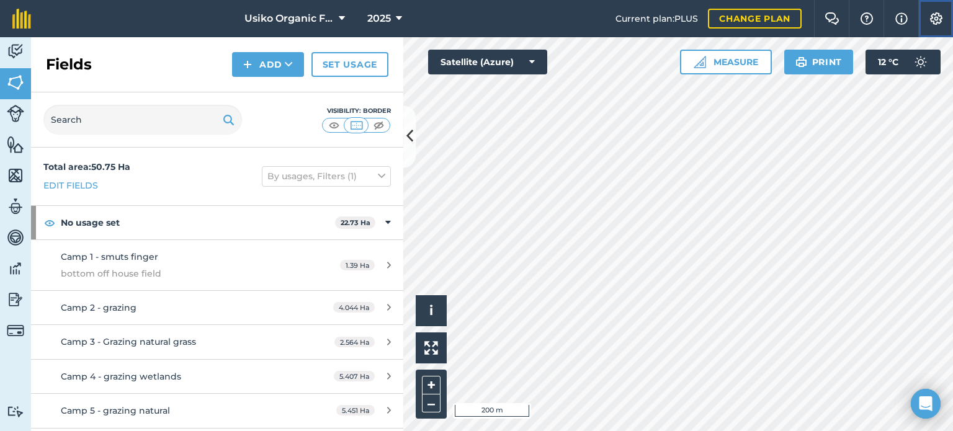
click at [932, 27] on button "Settings" at bounding box center [935, 18] width 35 height 37
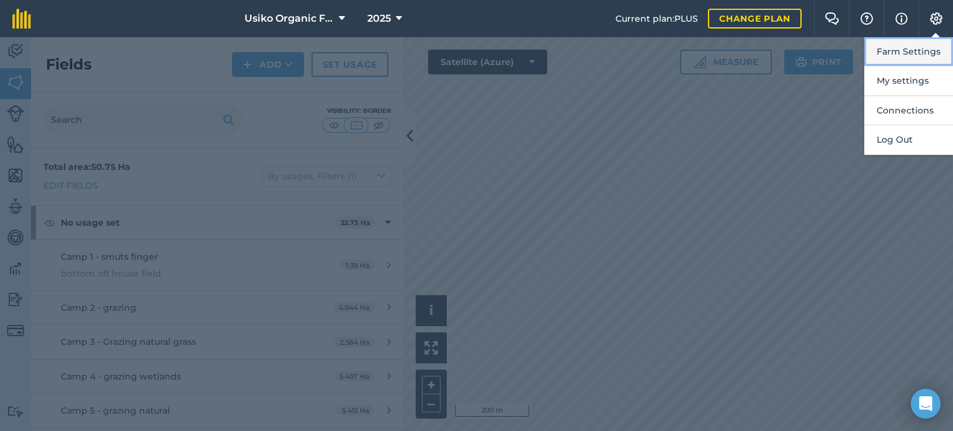
click at [928, 47] on button "Farm Settings" at bounding box center [908, 51] width 89 height 29
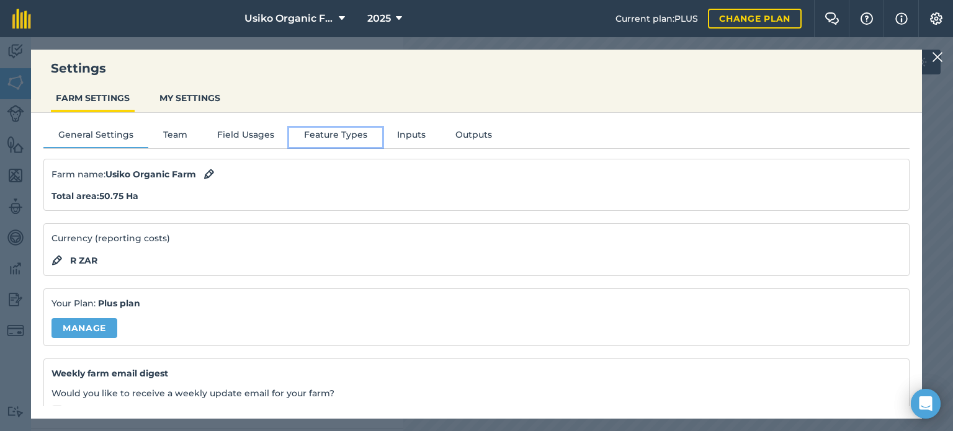
click at [316, 138] on button "Feature Types" at bounding box center [335, 137] width 93 height 19
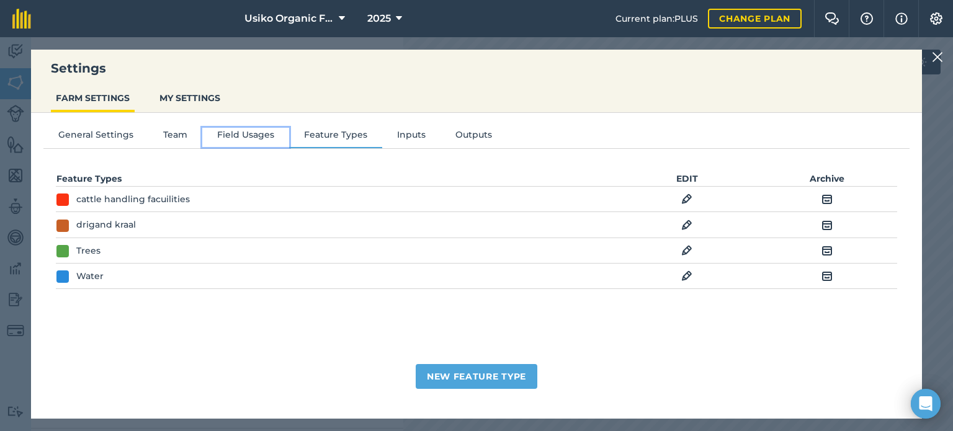
click at [226, 135] on button "Field Usages" at bounding box center [245, 137] width 87 height 19
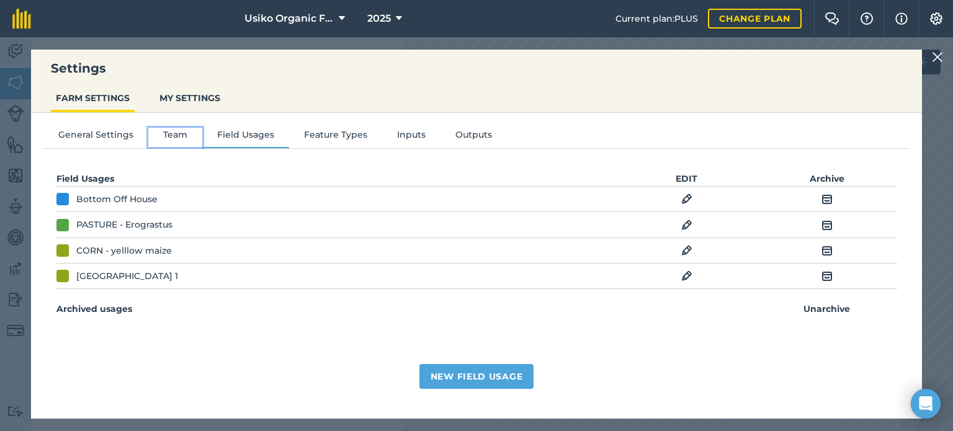
click at [176, 136] on button "Team" at bounding box center [175, 137] width 54 height 19
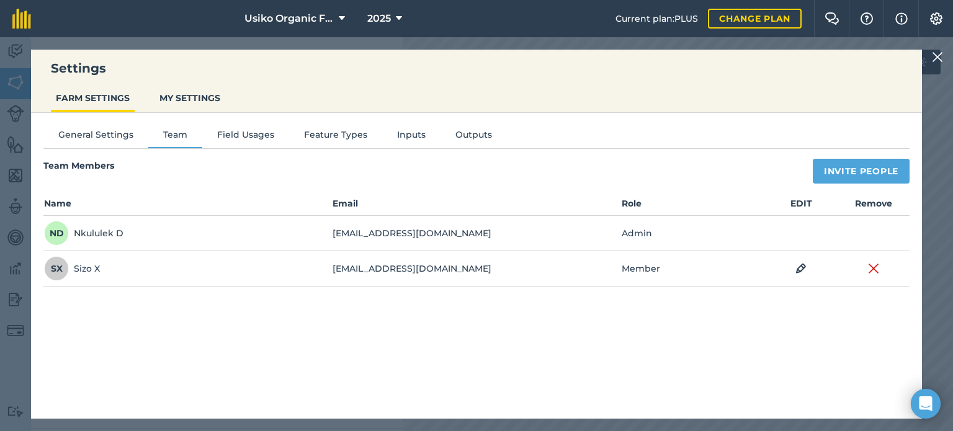
click at [875, 276] on td "Remove" at bounding box center [874, 268] width 72 height 35
click at [877, 270] on img at bounding box center [873, 268] width 11 height 15
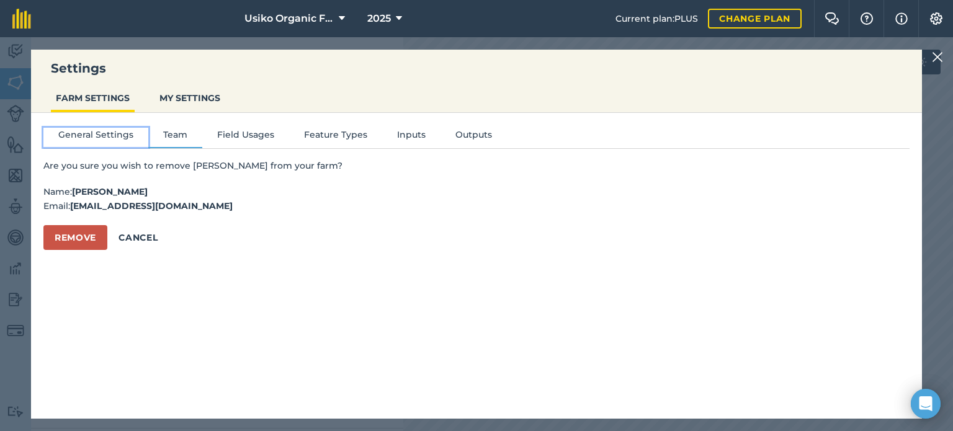
click at [114, 128] on button "General Settings" at bounding box center [95, 137] width 105 height 19
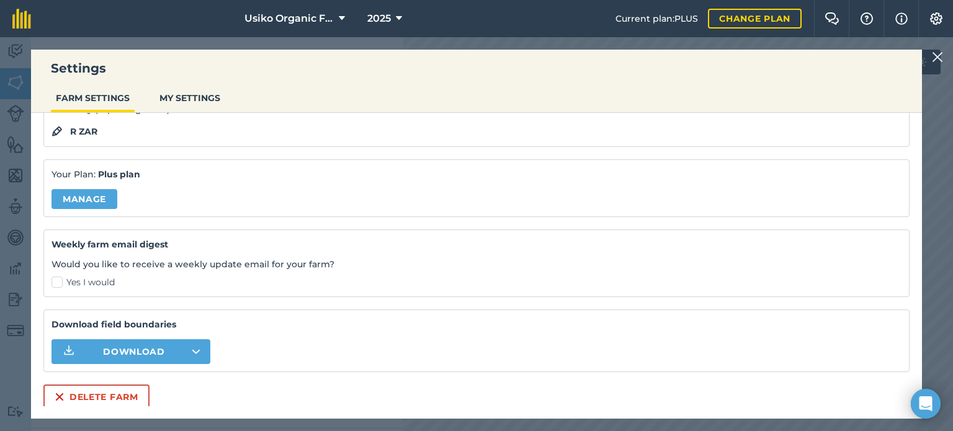
scroll to position [129, 0]
click at [181, 349] on button "Download" at bounding box center [130, 351] width 159 height 25
click at [204, 354] on button "Download" at bounding box center [130, 351] width 159 height 25
click at [184, 350] on button "Download" at bounding box center [130, 351] width 159 height 25
click at [931, 22] on img at bounding box center [936, 18] width 15 height 12
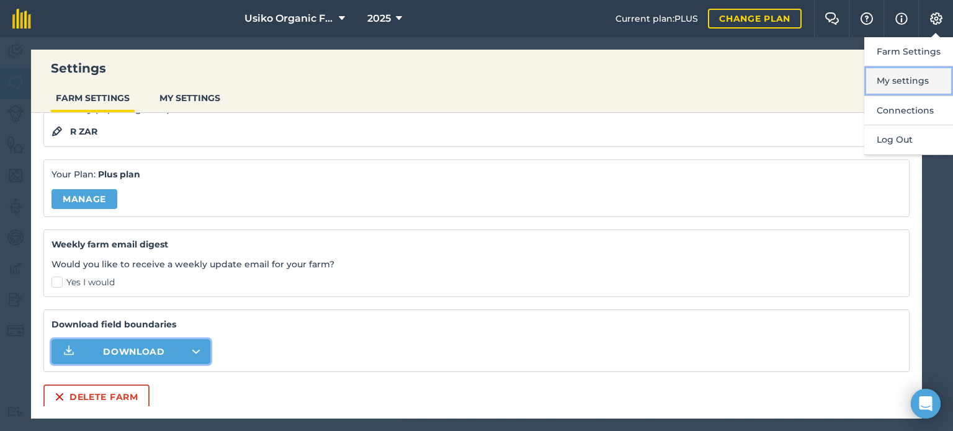
click at [910, 81] on button "My settings" at bounding box center [908, 80] width 89 height 29
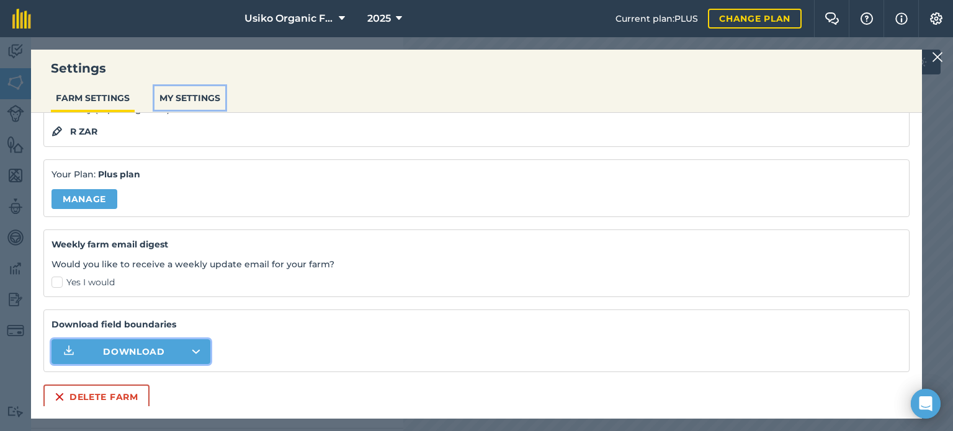
click at [207, 106] on button "MY SETTINGS" at bounding box center [189, 98] width 71 height 24
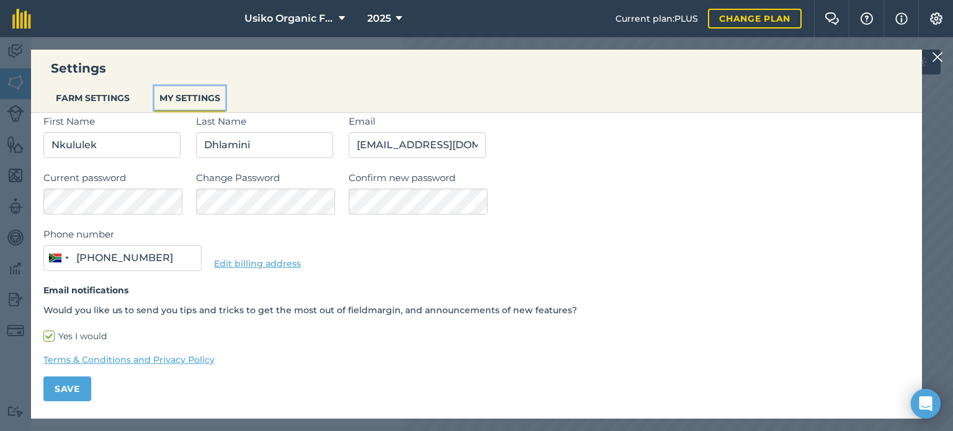
scroll to position [43, 0]
type input "084 903 5642"
click at [903, 17] on img at bounding box center [901, 18] width 12 height 15
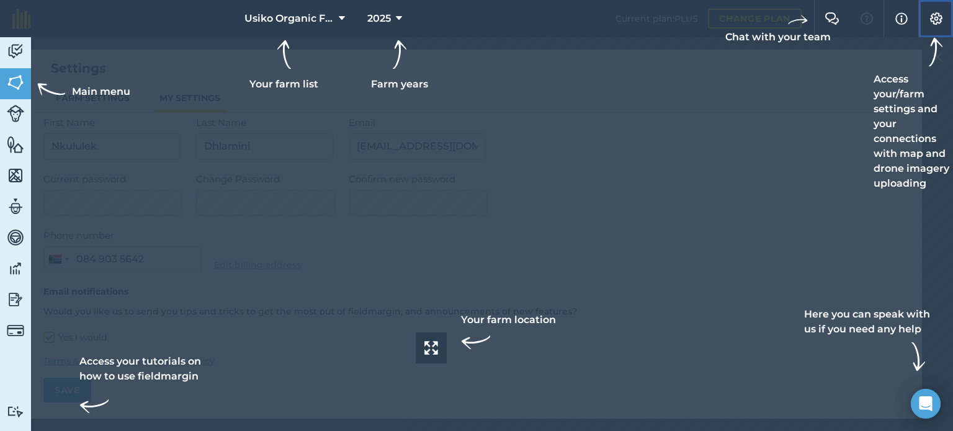
click at [931, 13] on img at bounding box center [936, 18] width 15 height 12
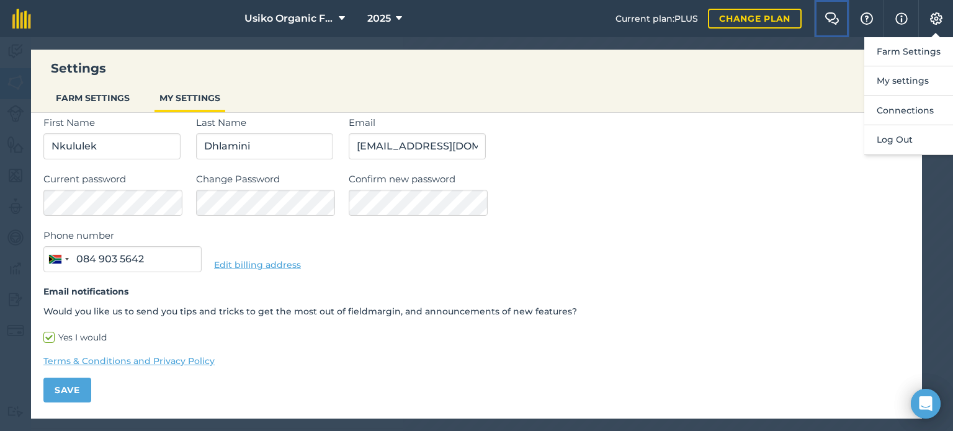
click at [826, 24] on img at bounding box center [832, 18] width 15 height 12
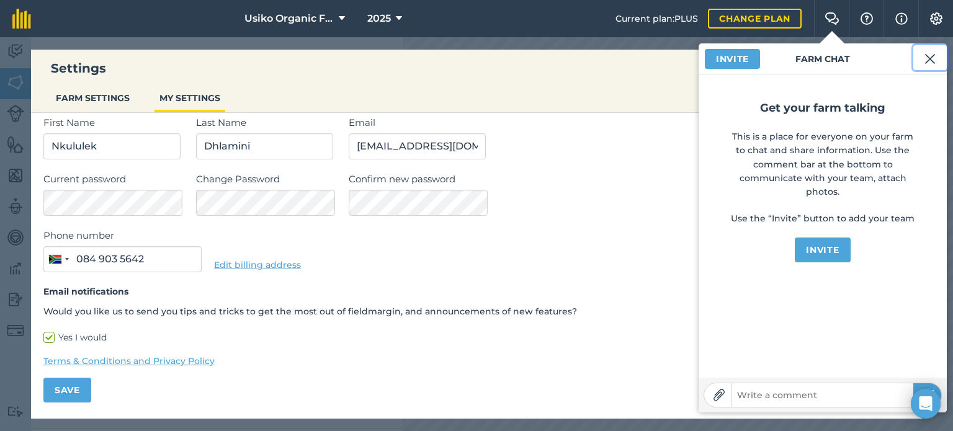
click at [941, 60] on button at bounding box center [930, 57] width 34 height 25
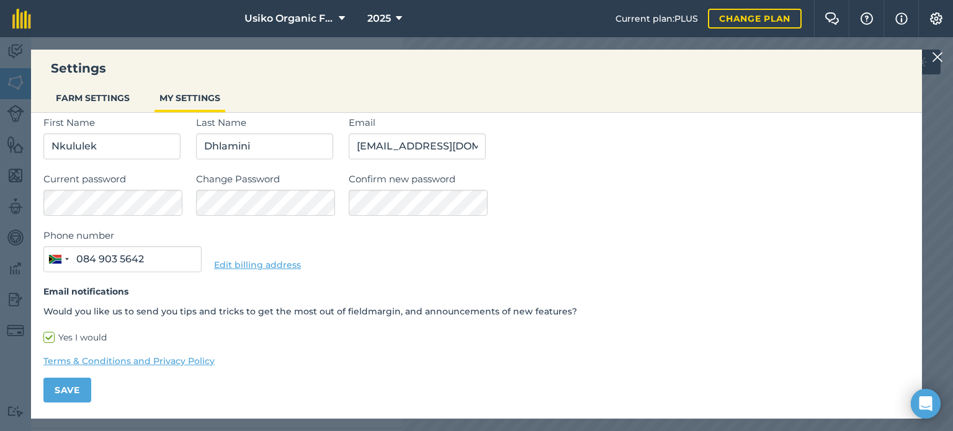
click at [941, 58] on img at bounding box center [937, 57] width 11 height 15
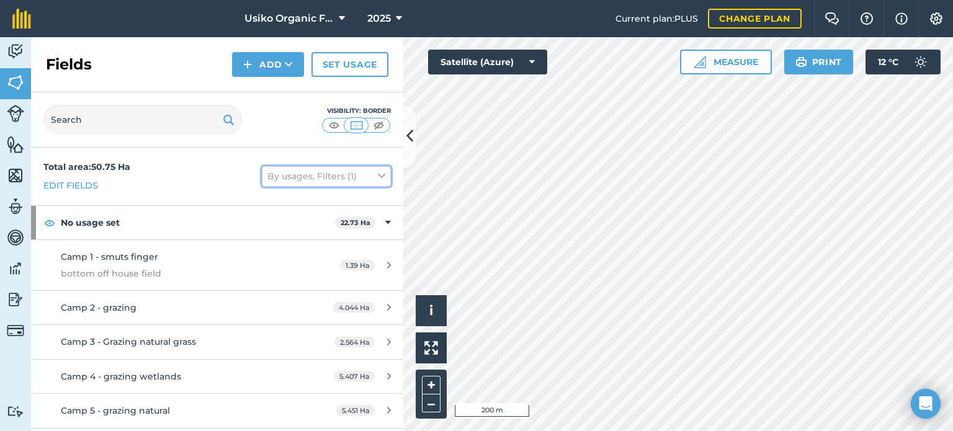
click at [376, 181] on button "By usages, Filters (1)" at bounding box center [326, 176] width 129 height 20
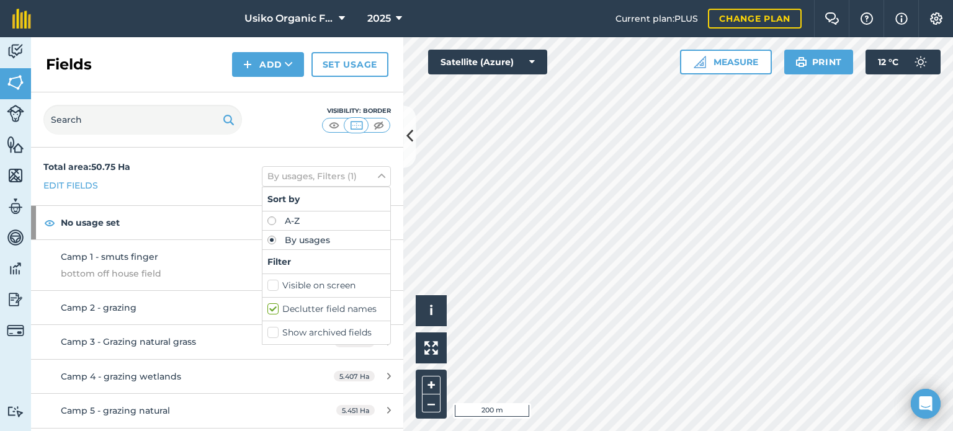
click at [267, 291] on label "Visible on screen" at bounding box center [326, 285] width 118 height 13
click at [267, 287] on input "Visible on screen" at bounding box center [271, 283] width 8 height 8
checkbox input "true"
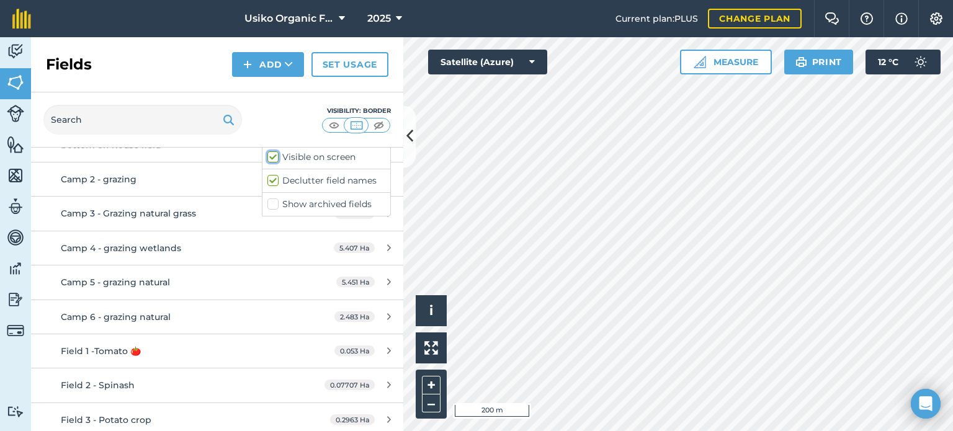
scroll to position [0, 0]
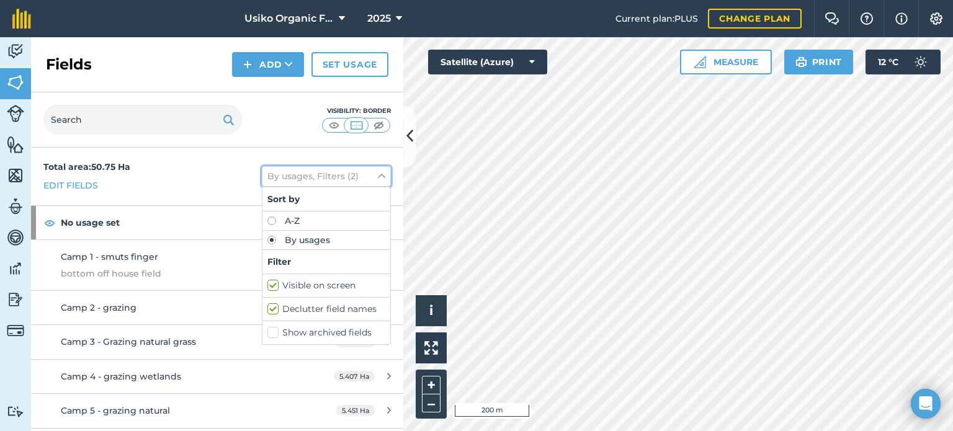
click at [378, 181] on icon at bounding box center [381, 176] width 7 height 14
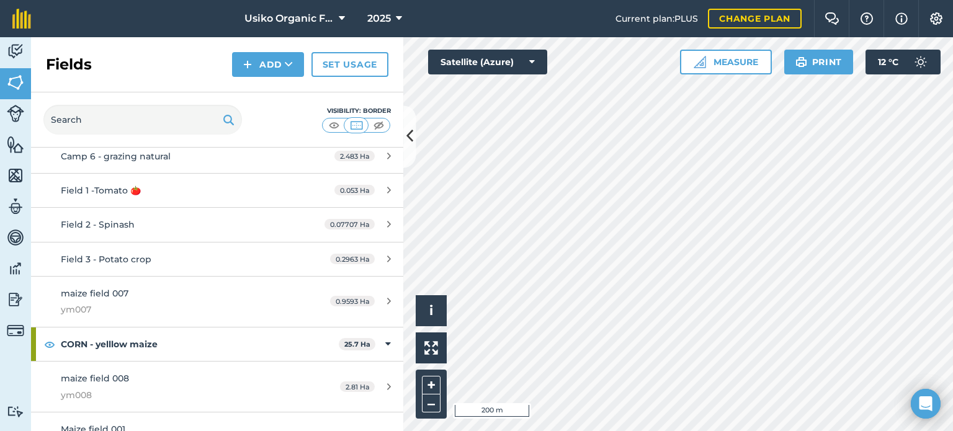
scroll to position [434, 0]
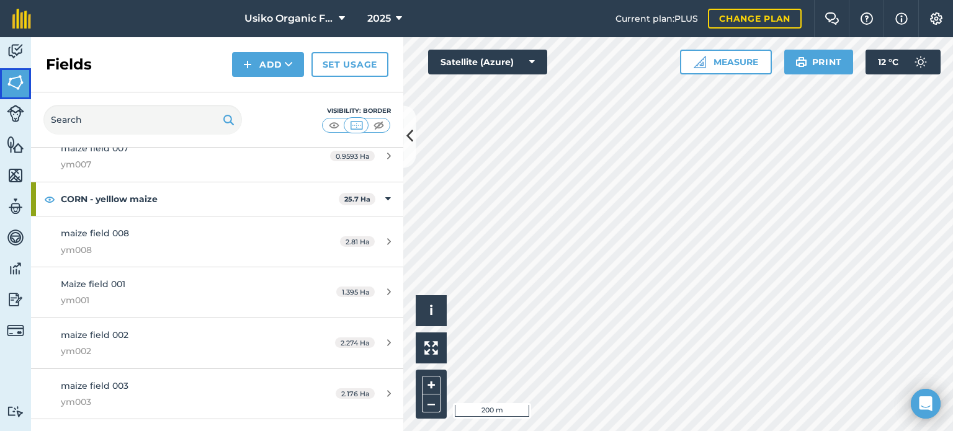
click at [11, 87] on img at bounding box center [15, 82] width 17 height 19
click at [14, 50] on img at bounding box center [15, 51] width 17 height 19
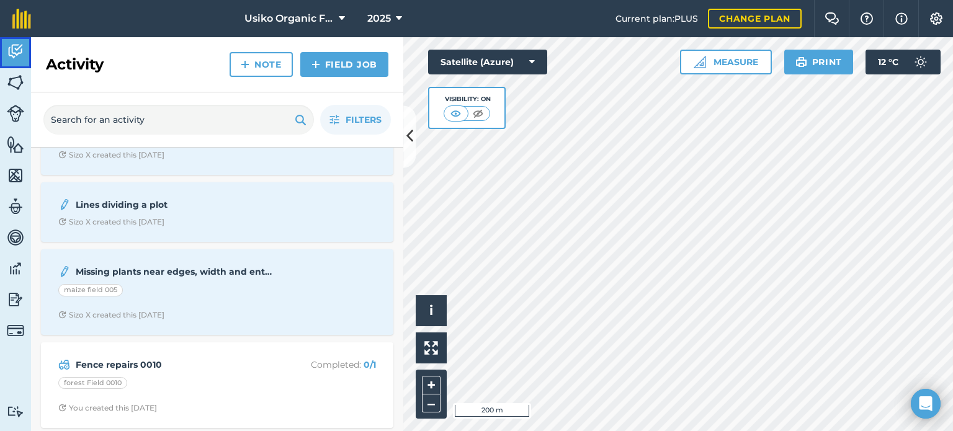
scroll to position [935, 0]
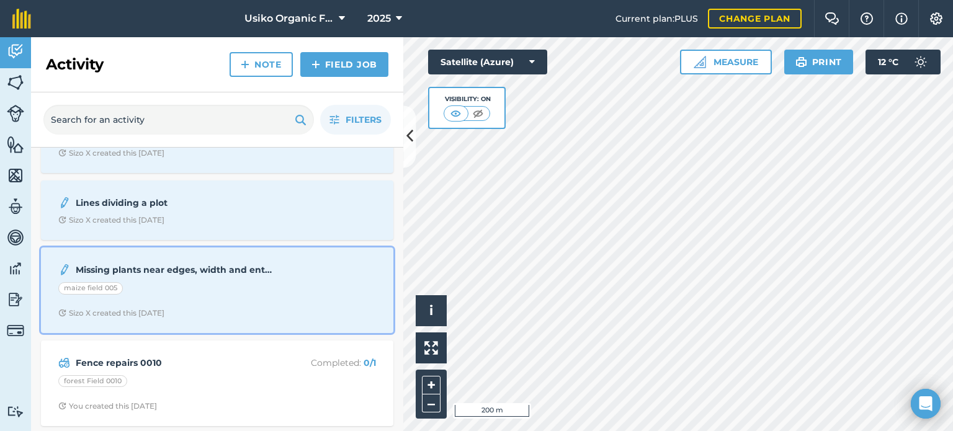
click at [221, 282] on div "maize field 005" at bounding box center [217, 290] width 318 height 16
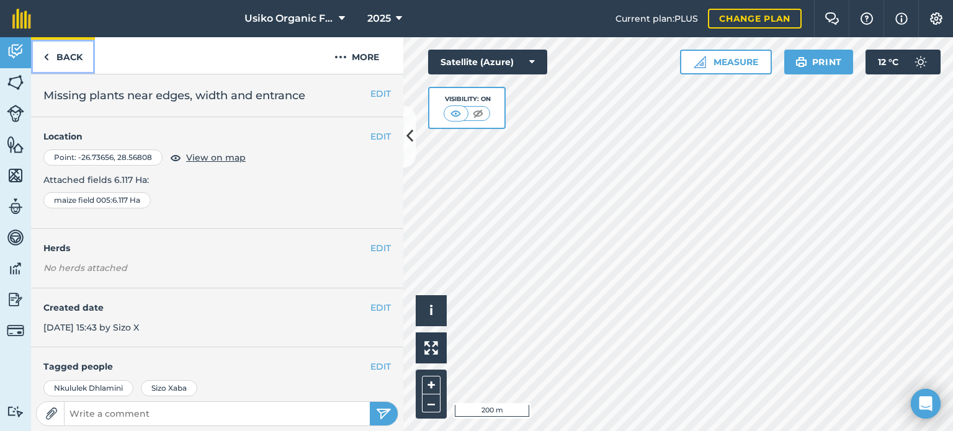
click at [79, 52] on link "Back" at bounding box center [63, 55] width 64 height 37
